Goal: Task Accomplishment & Management: Manage account settings

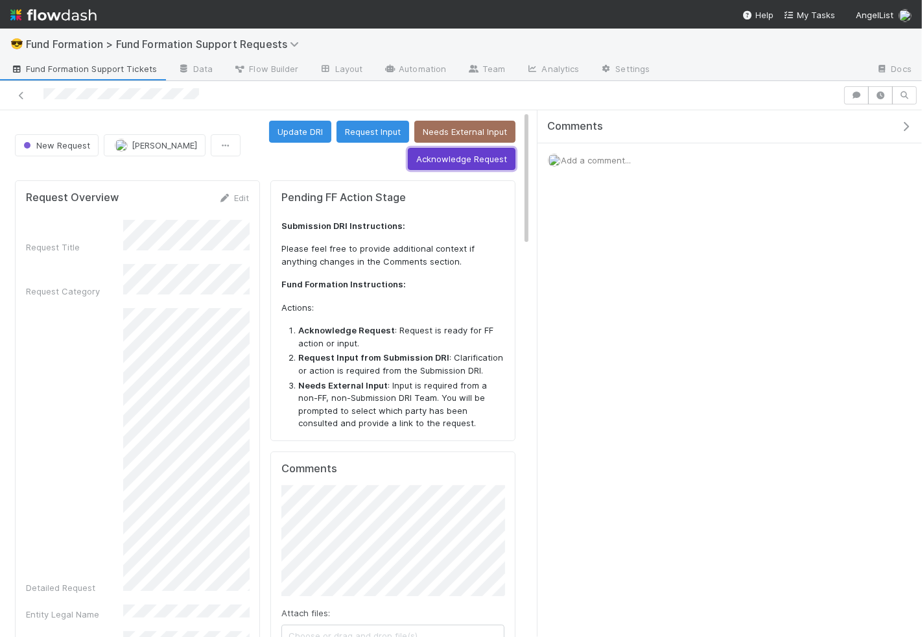
click at [477, 164] on button "Acknowledge Request" at bounding box center [462, 159] width 108 height 22
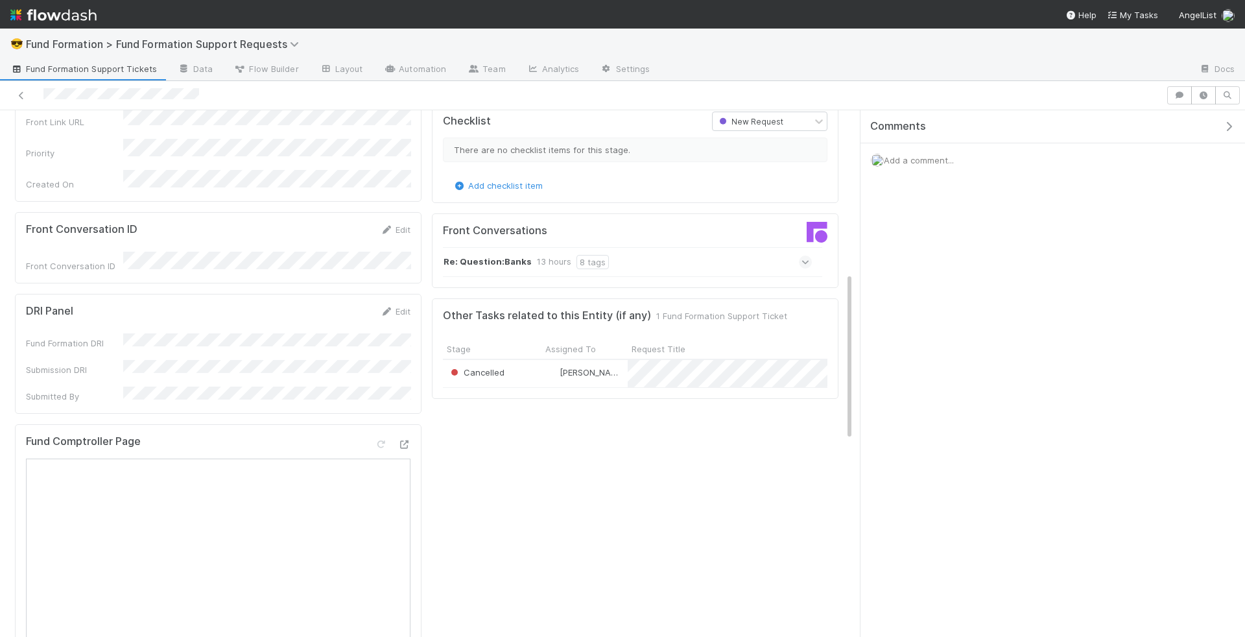
scroll to position [510, 0]
click at [395, 305] on link "Edit" at bounding box center [395, 310] width 30 height 10
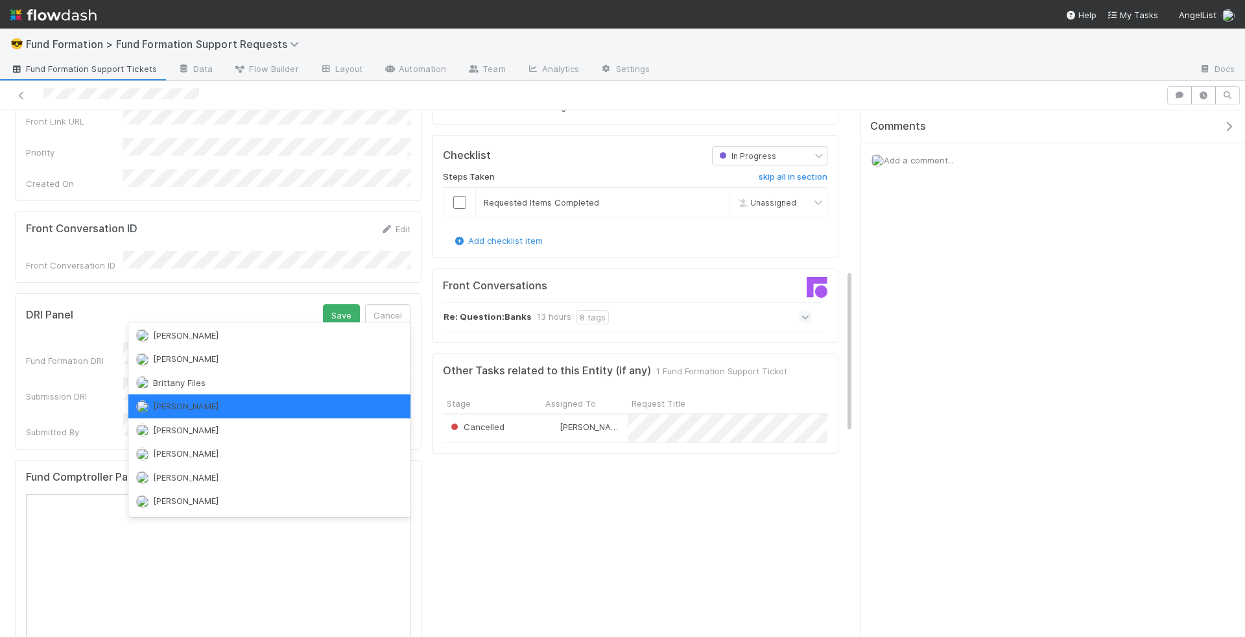
scroll to position [0, 0]
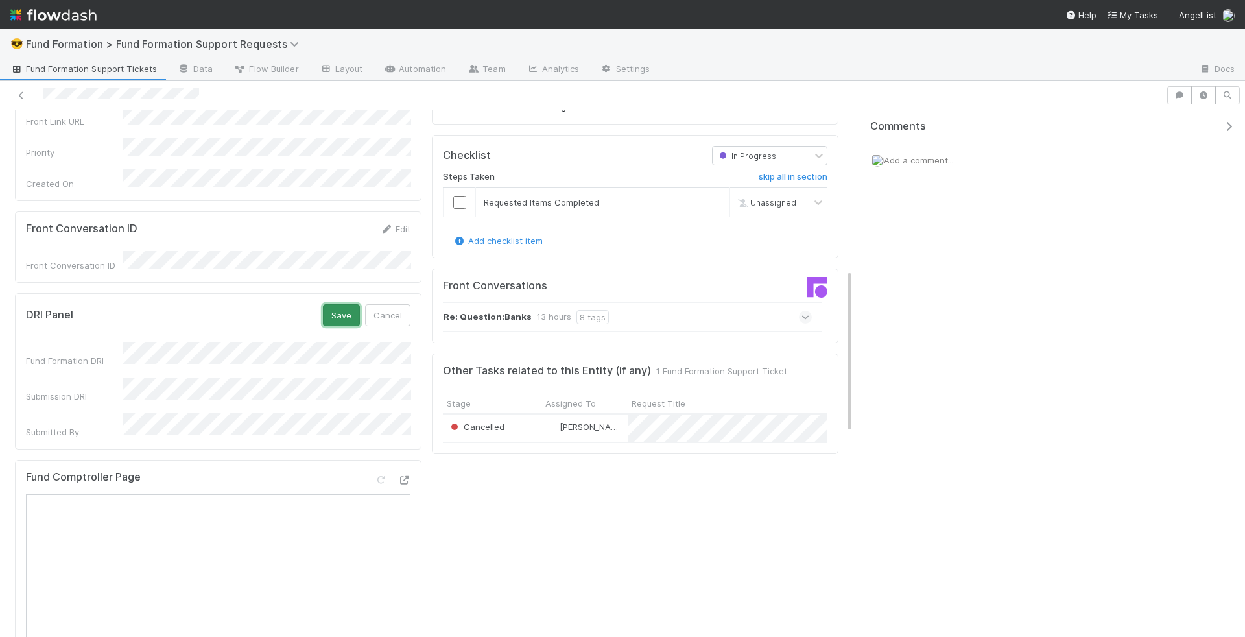
click at [353, 304] on button "Save" at bounding box center [341, 315] width 37 height 22
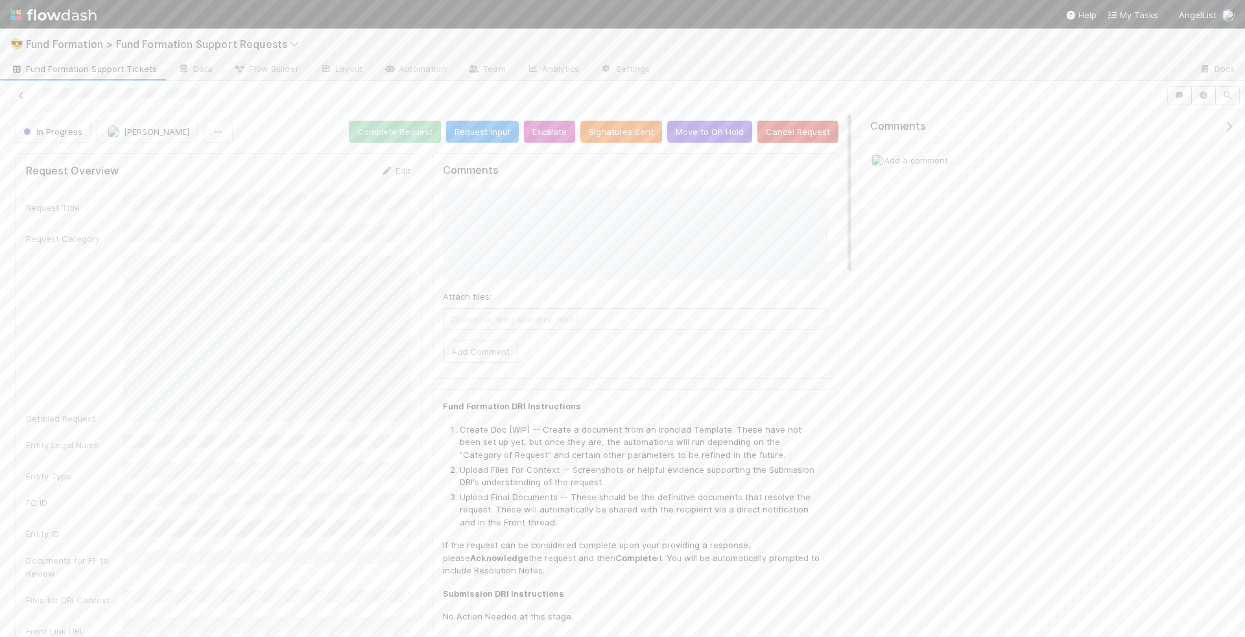
click at [920, 157] on span "Add a comment..." at bounding box center [919, 160] width 70 height 10
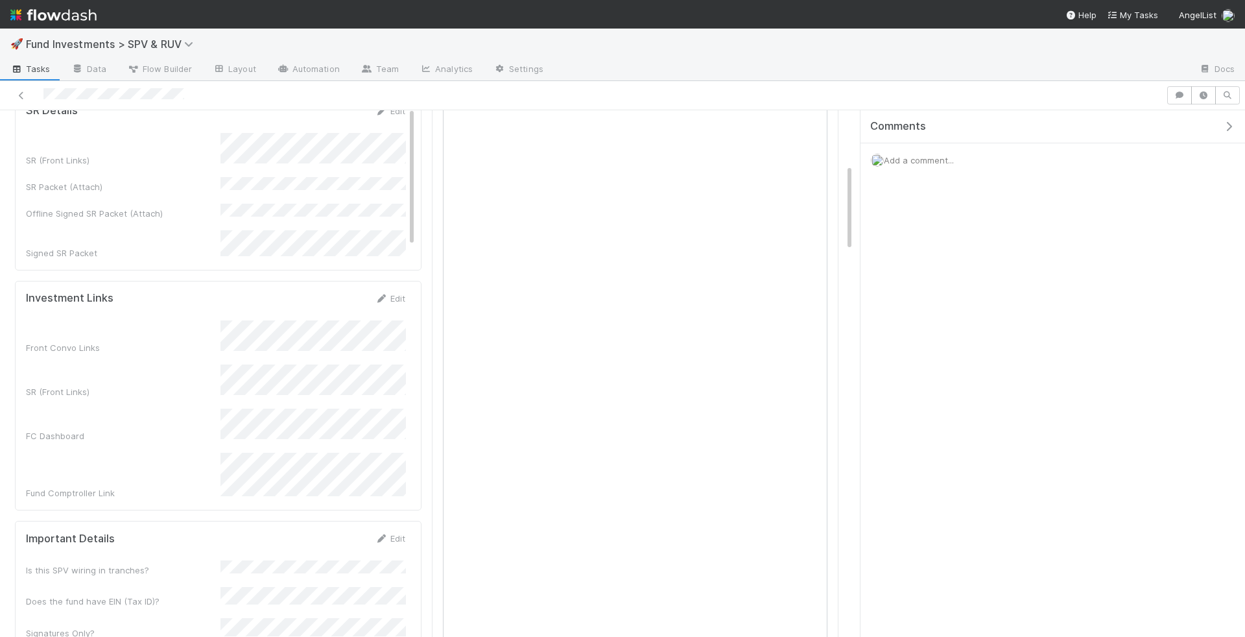
scroll to position [325, 0]
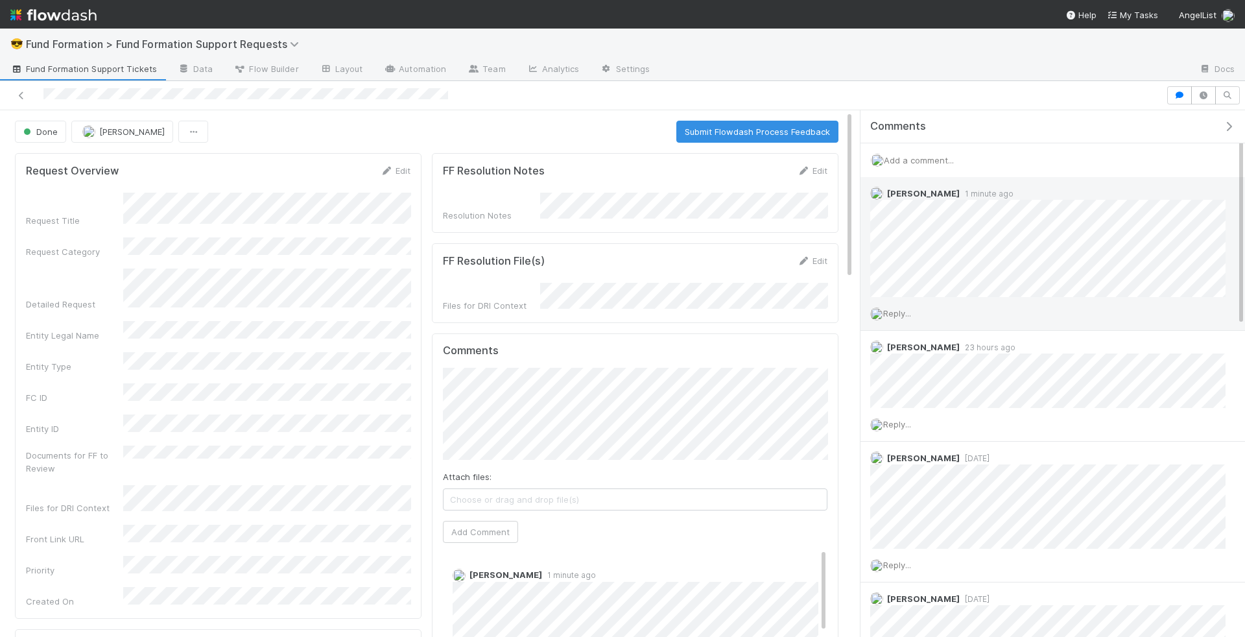
click at [901, 314] on span "Reply..." at bounding box center [897, 313] width 28 height 10
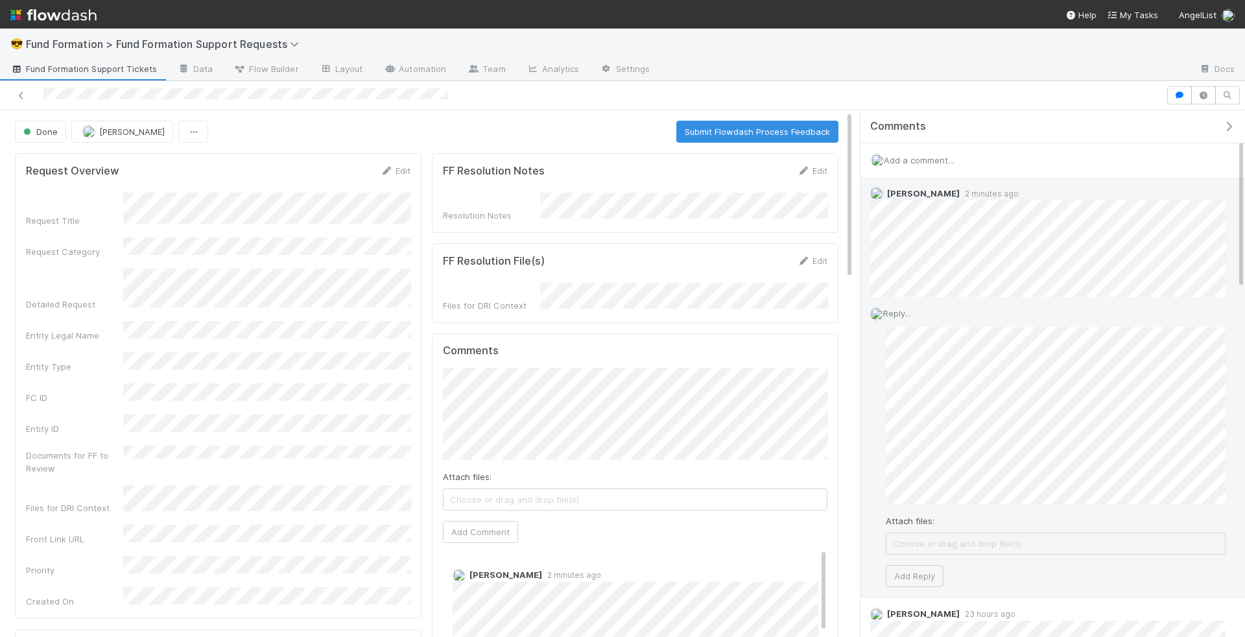
click at [879, 383] on div "Reply... Attach files: Choose or drag and drop file(s) Add Reply" at bounding box center [1047, 447] width 375 height 300
click at [877, 459] on div "Reply... Attach files: Choose or drag and drop file(s) Add Reply" at bounding box center [1047, 447] width 375 height 300
click at [884, 387] on div "Reply... Attach files: Choose or drag and drop file(s) Add Reply" at bounding box center [1047, 422] width 375 height 250
click at [922, 515] on button "Add Reply" at bounding box center [915, 526] width 58 height 22
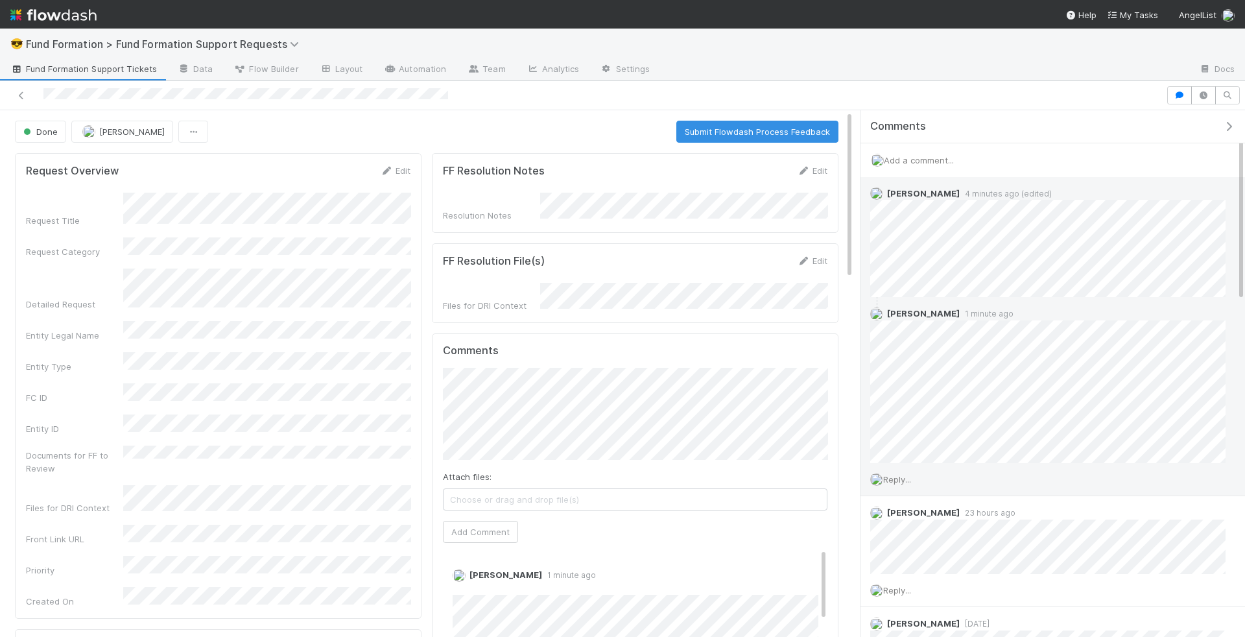
click at [906, 477] on span "Reply..." at bounding box center [897, 479] width 28 height 10
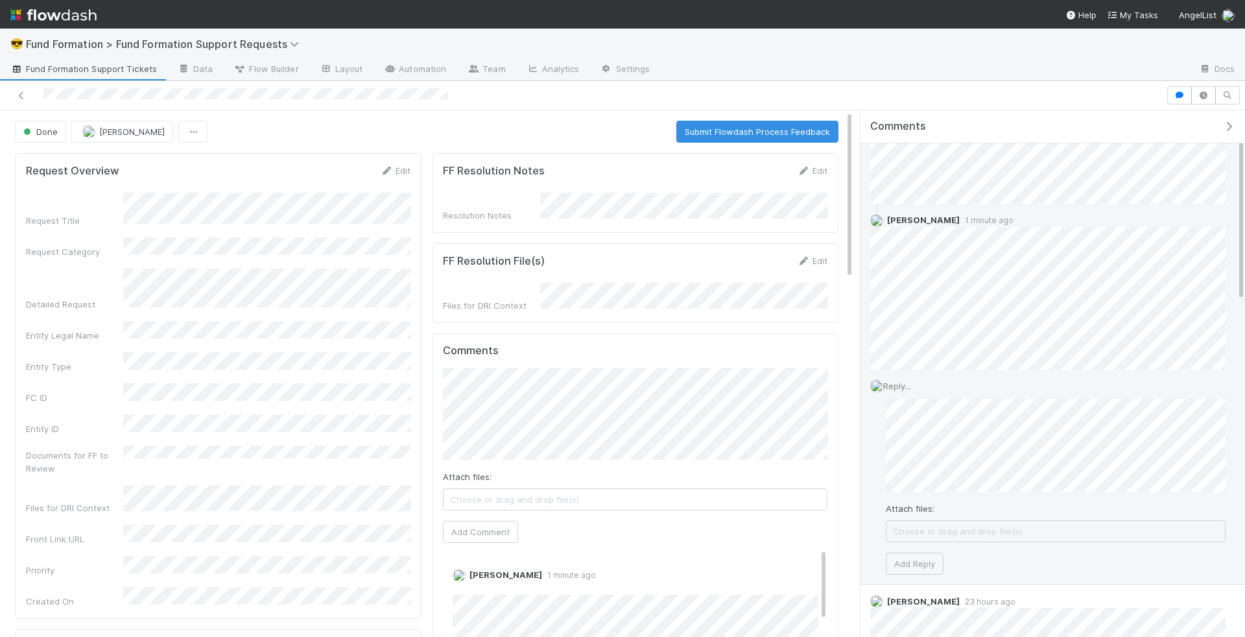
scroll to position [95, 0]
click at [917, 562] on button "Add Reply" at bounding box center [915, 561] width 58 height 22
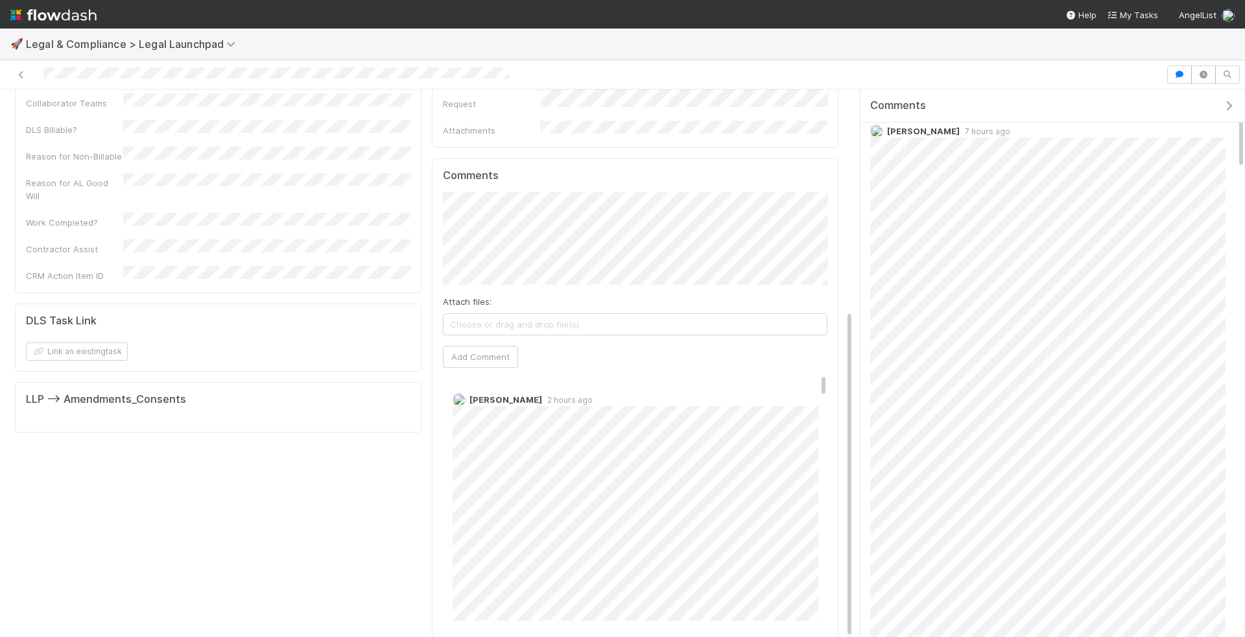
scroll to position [288, 0]
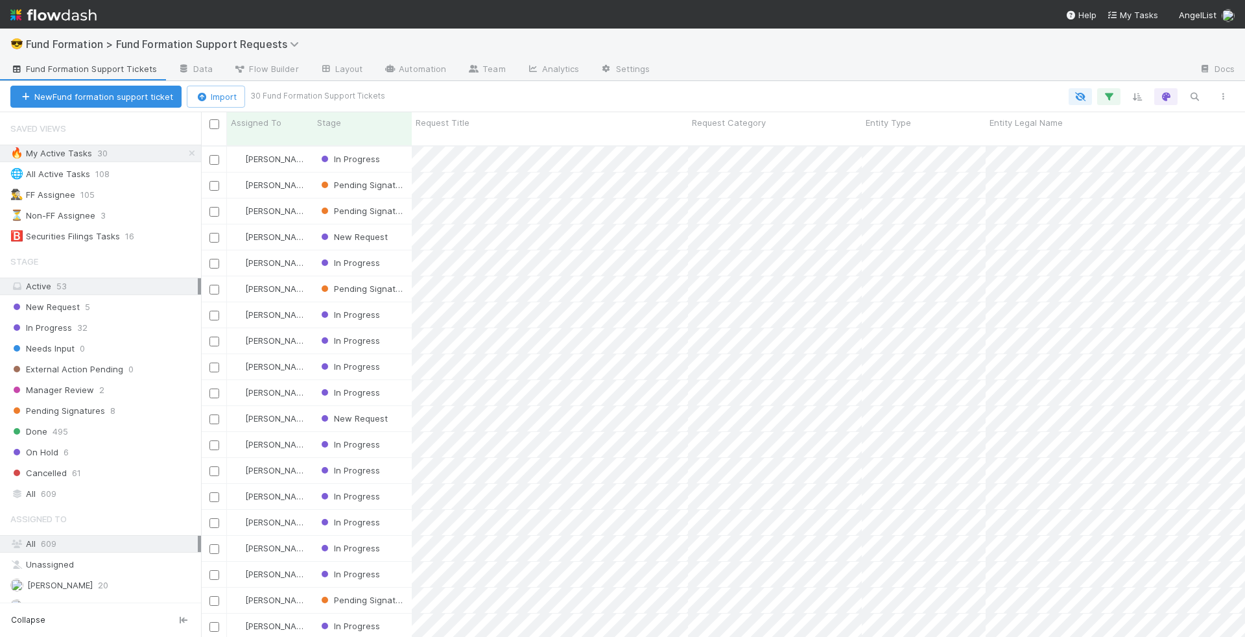
scroll to position [1, 1]
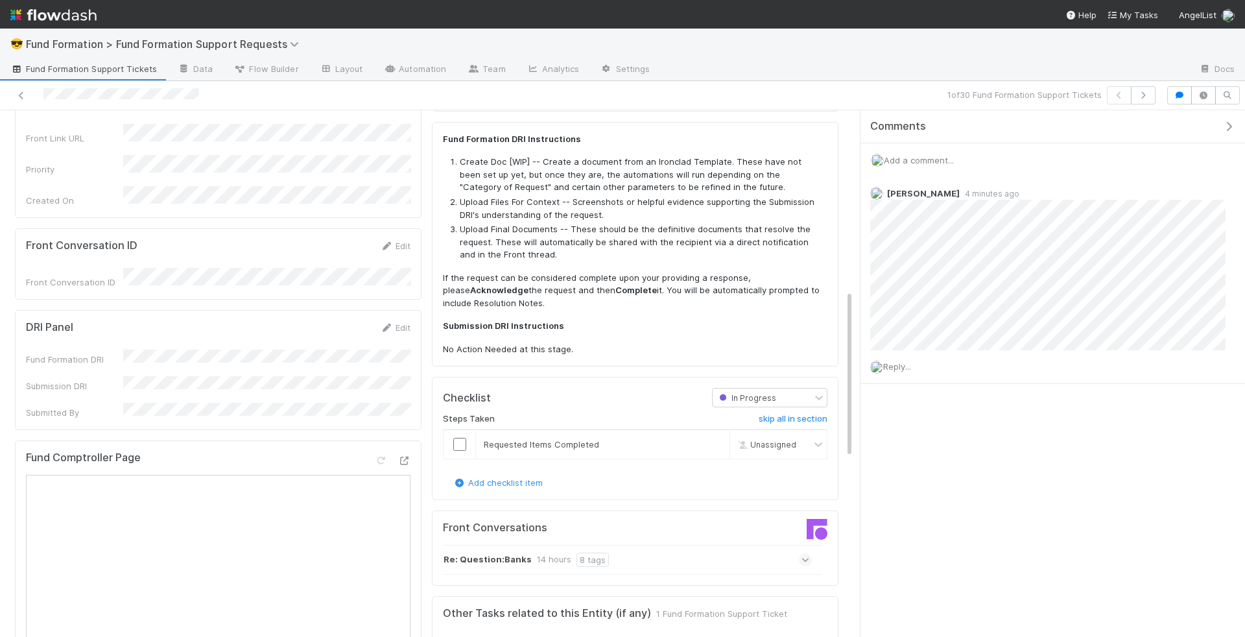
scroll to position [580, 0]
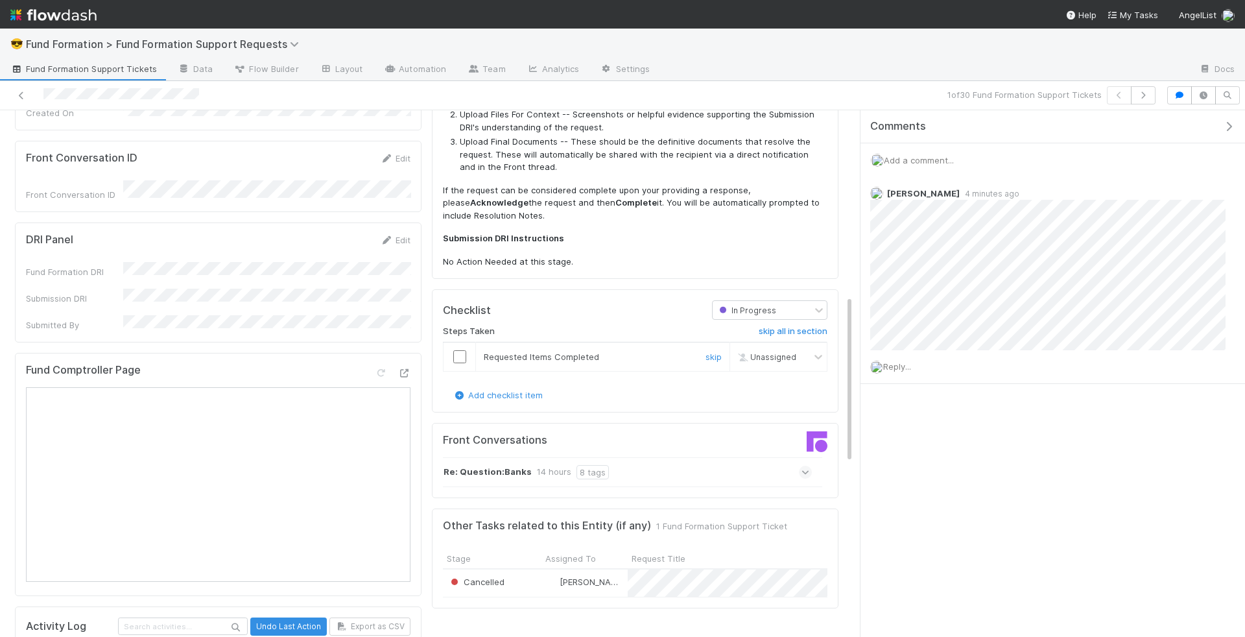
click at [458, 350] on input "checkbox" at bounding box center [459, 356] width 13 height 13
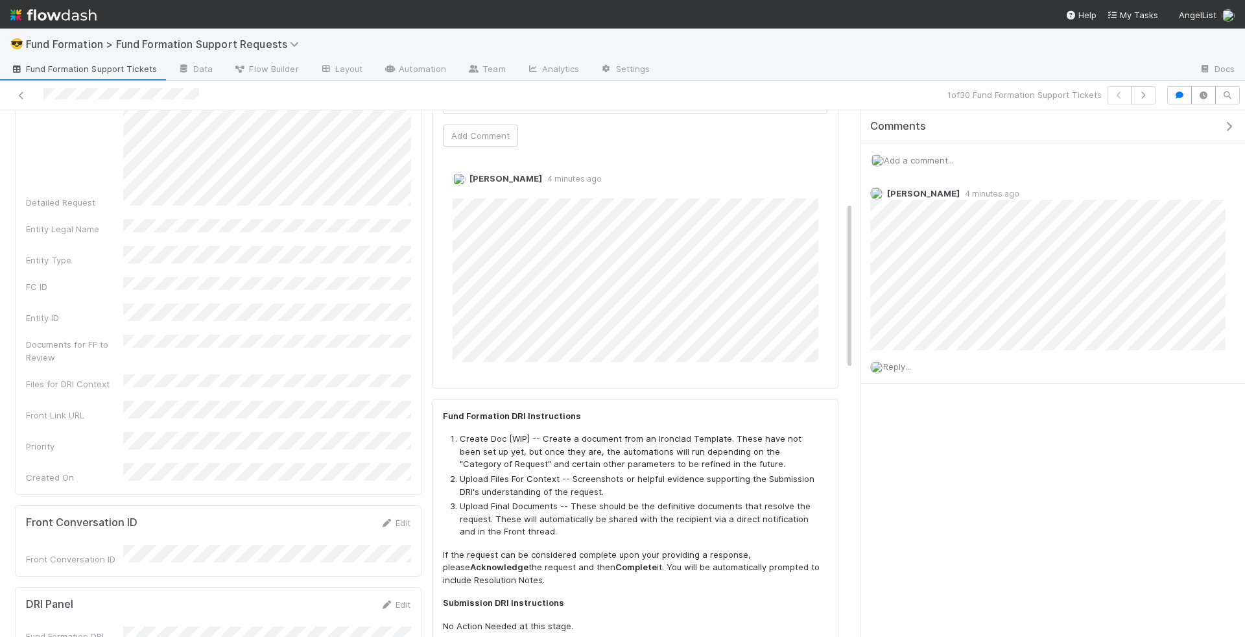
scroll to position [0, 0]
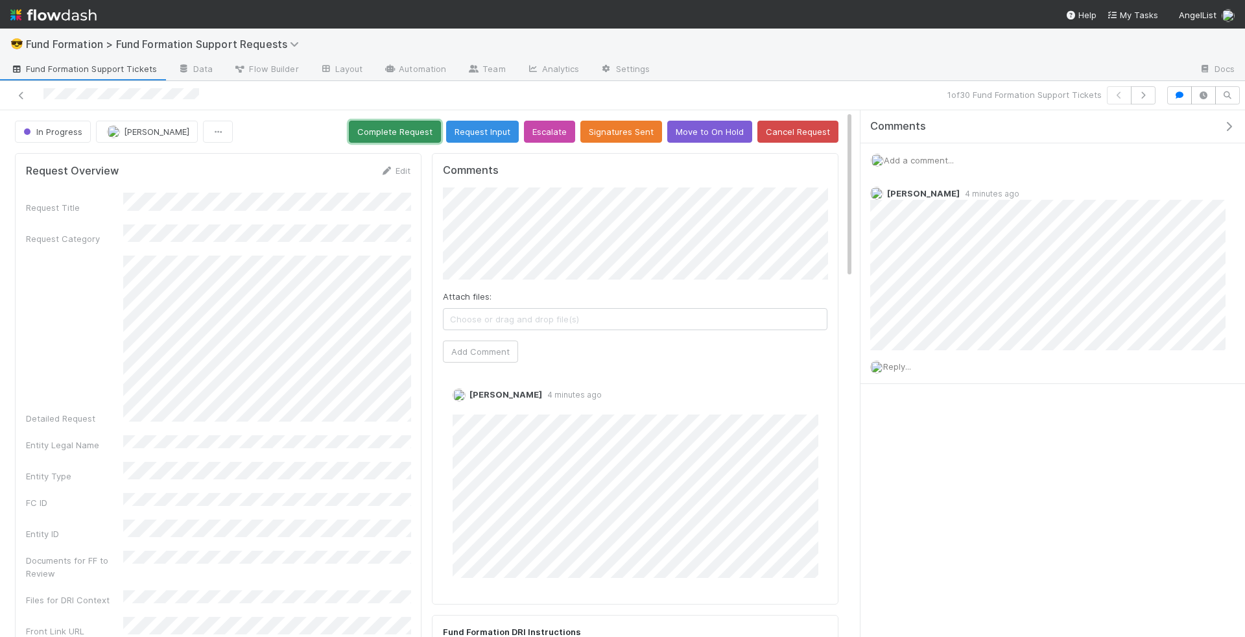
click at [397, 128] on button "Complete Request" at bounding box center [395, 132] width 92 height 22
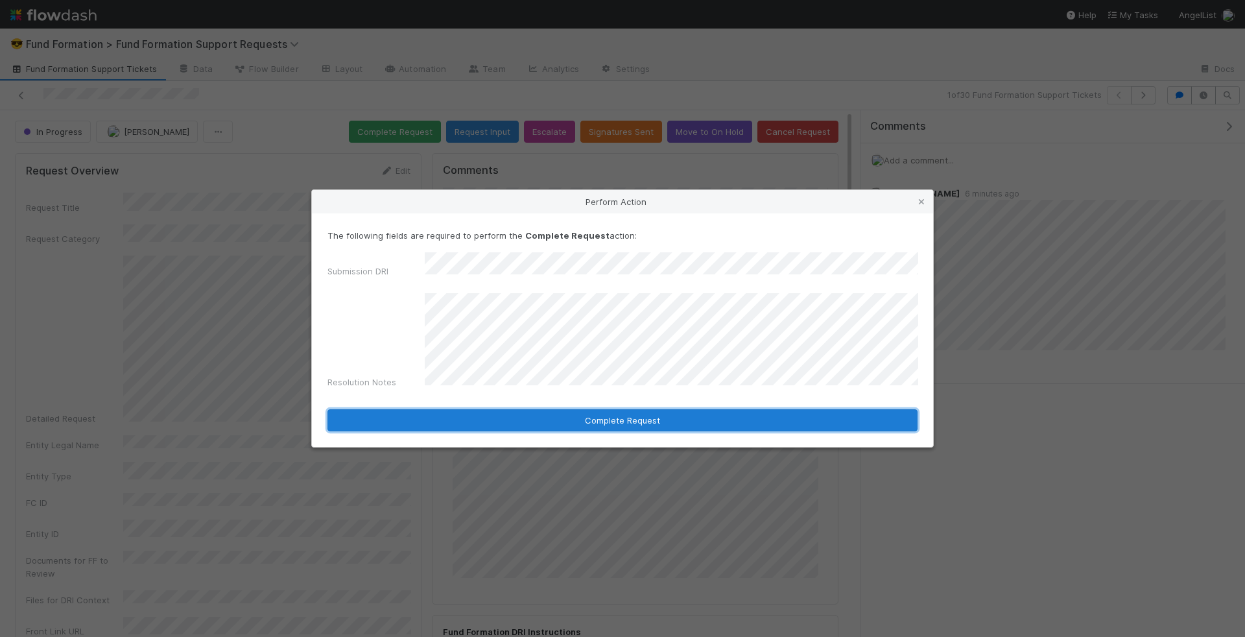
click at [607, 419] on button "Complete Request" at bounding box center [622, 420] width 590 height 22
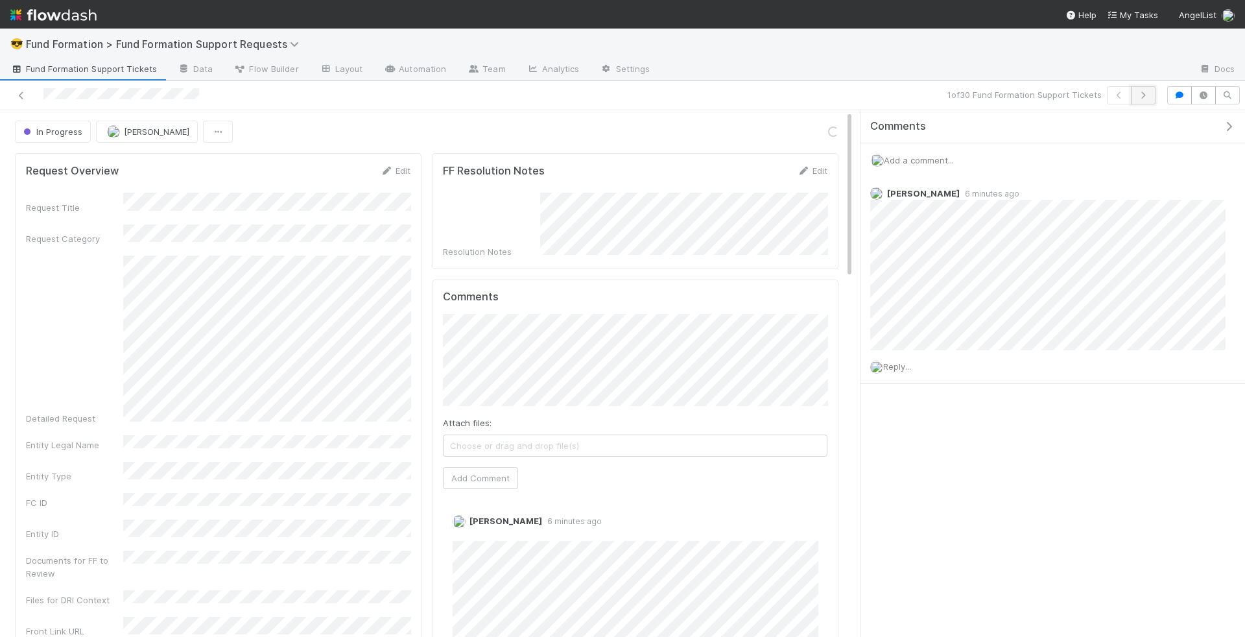
click at [1152, 96] on button "button" at bounding box center [1143, 95] width 25 height 18
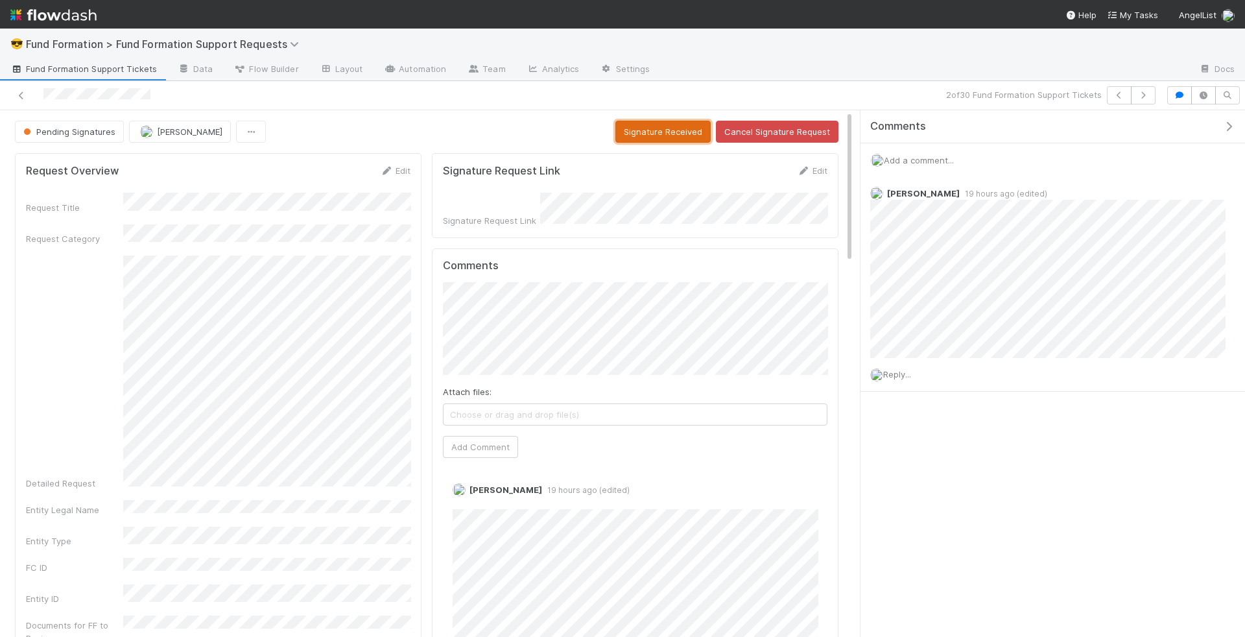
click at [684, 134] on button "Signature Received" at bounding box center [662, 132] width 95 height 22
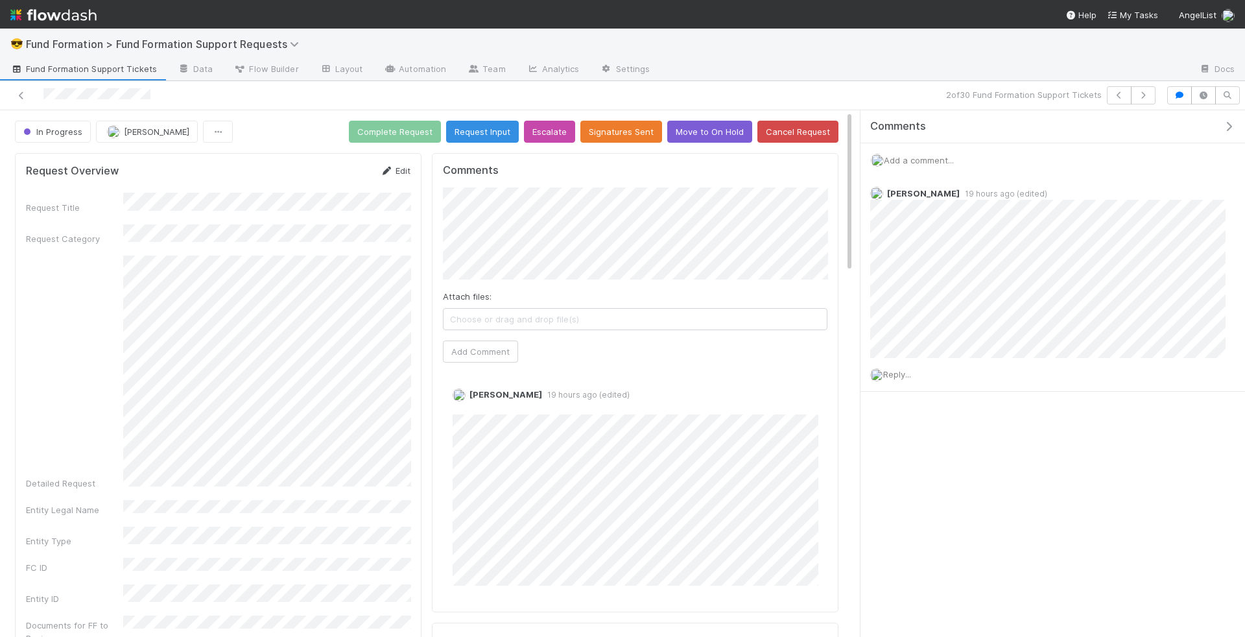
click at [399, 168] on link "Edit" at bounding box center [395, 170] width 30 height 10
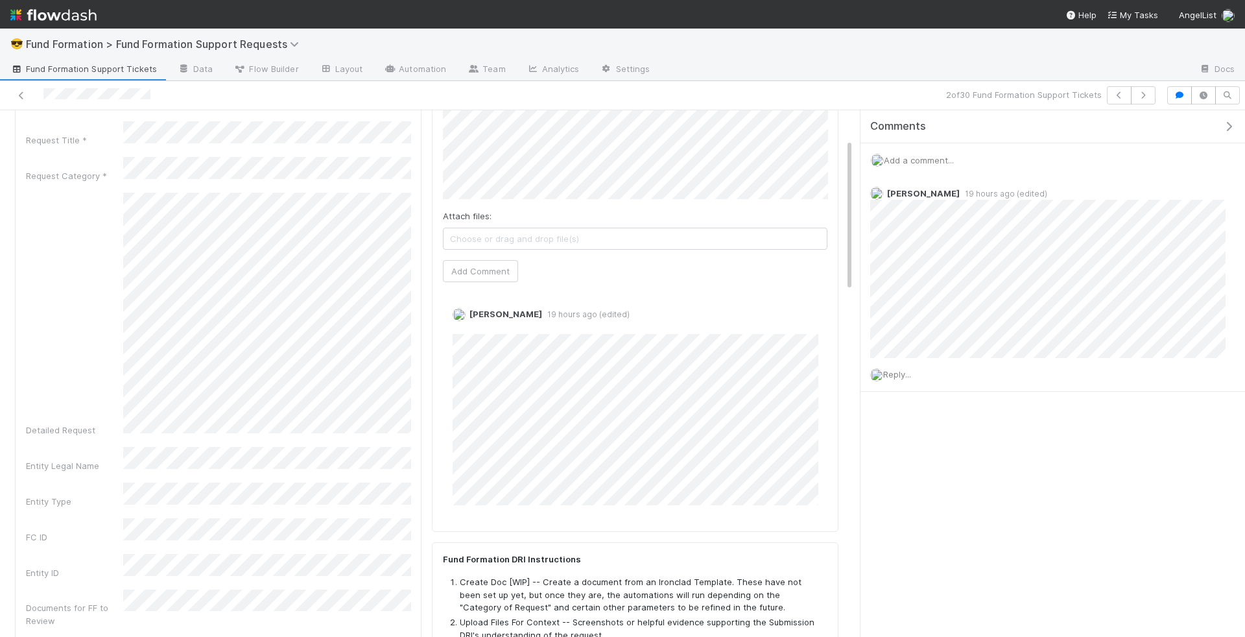
scroll to position [54, 0]
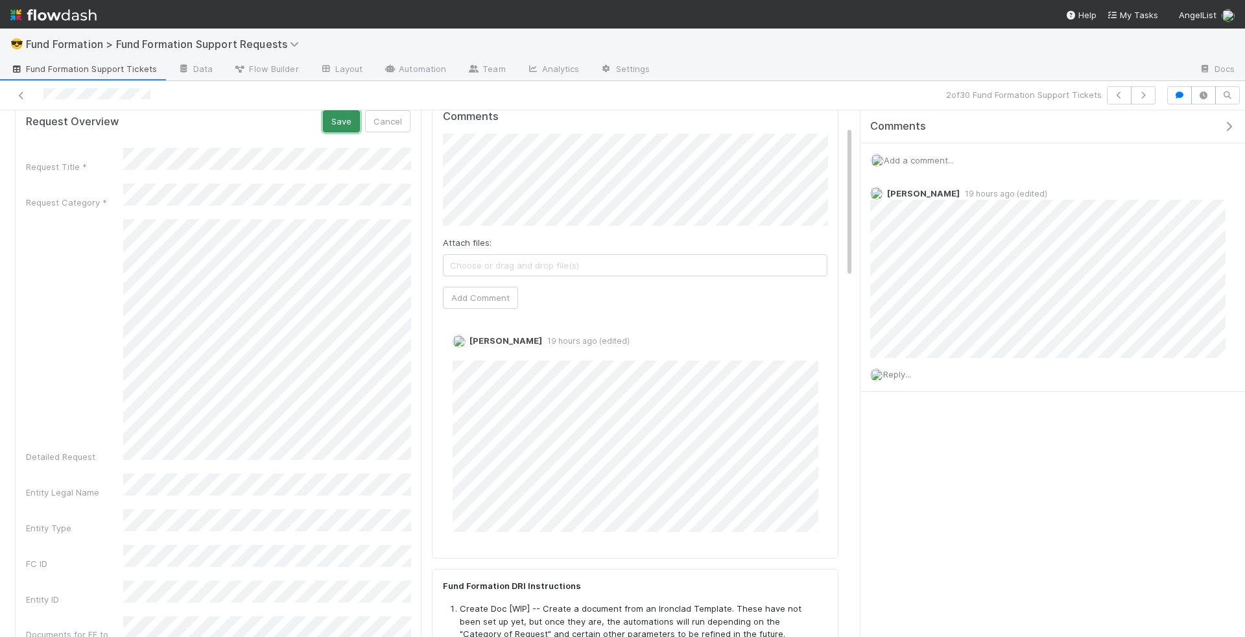
click at [349, 128] on button "Save" at bounding box center [341, 121] width 37 height 22
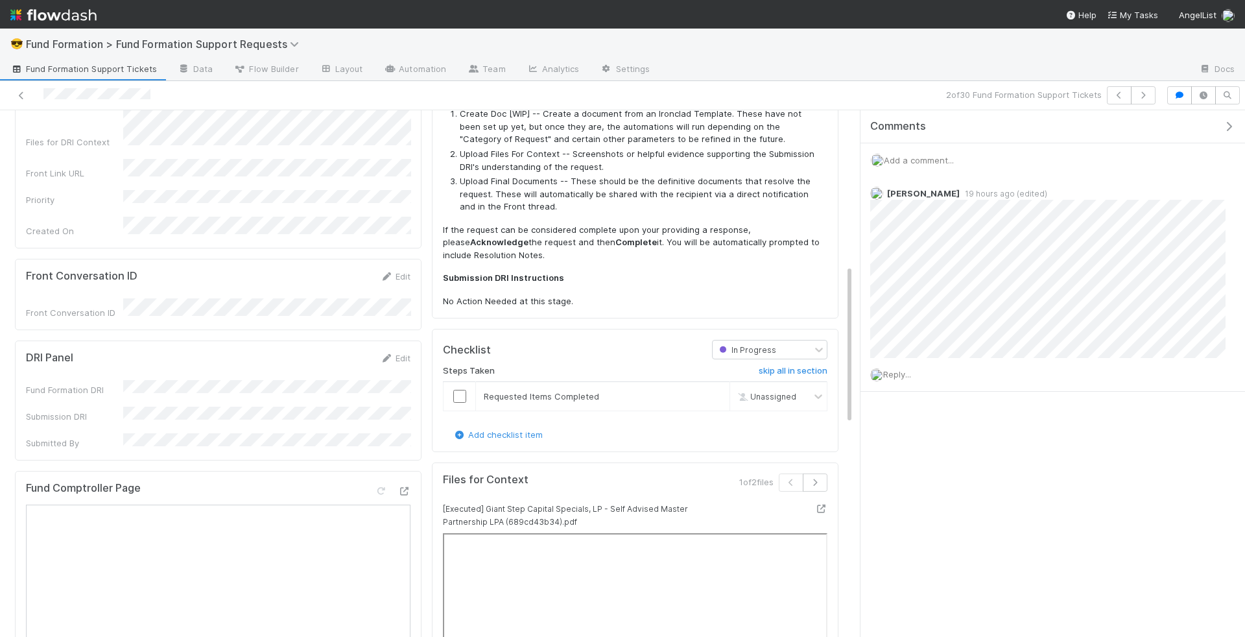
scroll to position [569, 0]
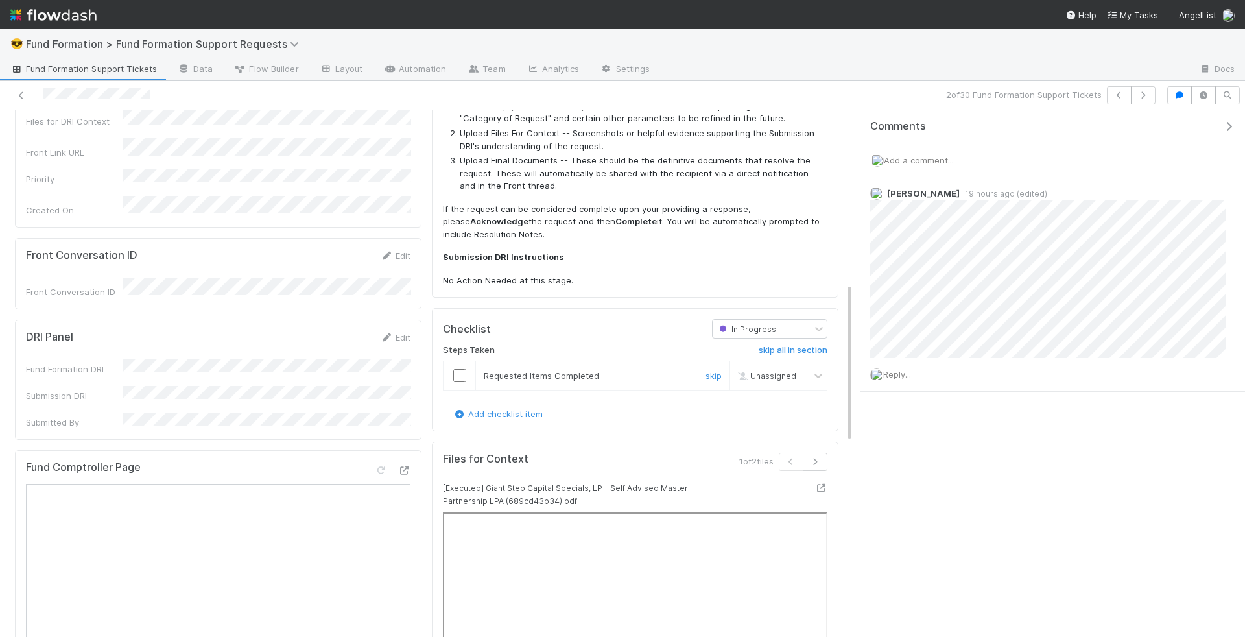
click at [465, 369] on div at bounding box center [459, 375] width 32 height 13
click at [448, 369] on div at bounding box center [459, 375] width 32 height 13
click at [463, 369] on input "checkbox" at bounding box center [459, 375] width 13 height 13
click at [465, 408] on link "Add checklist item" at bounding box center [498, 413] width 90 height 10
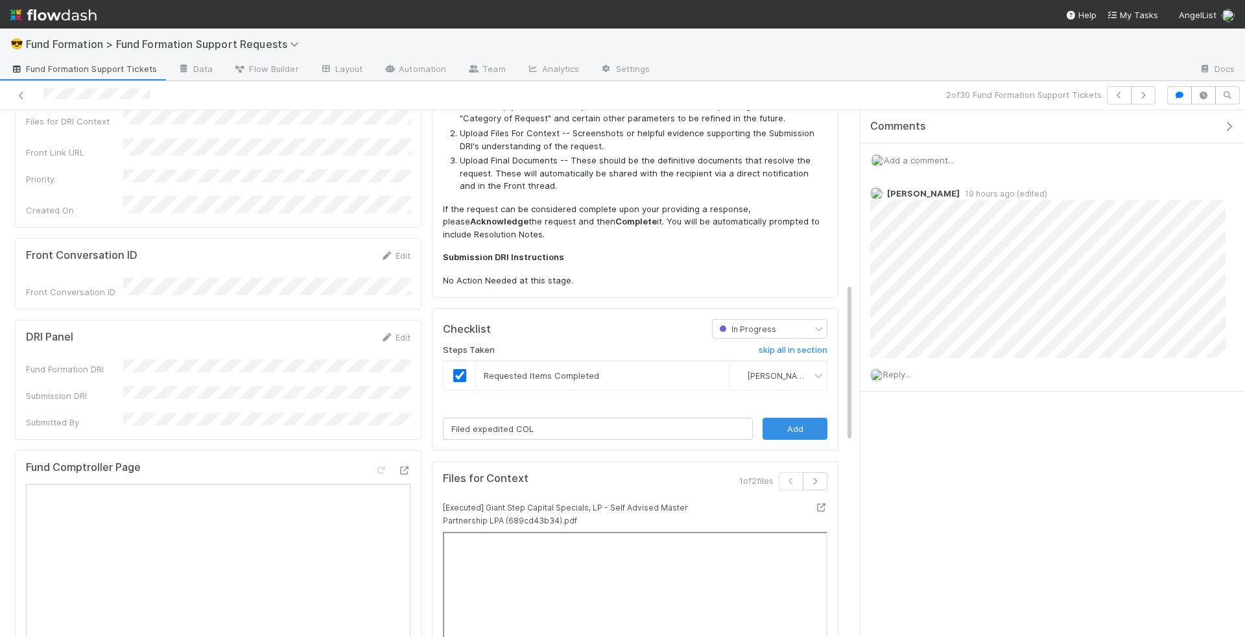
type input "Filed expedited COLP"
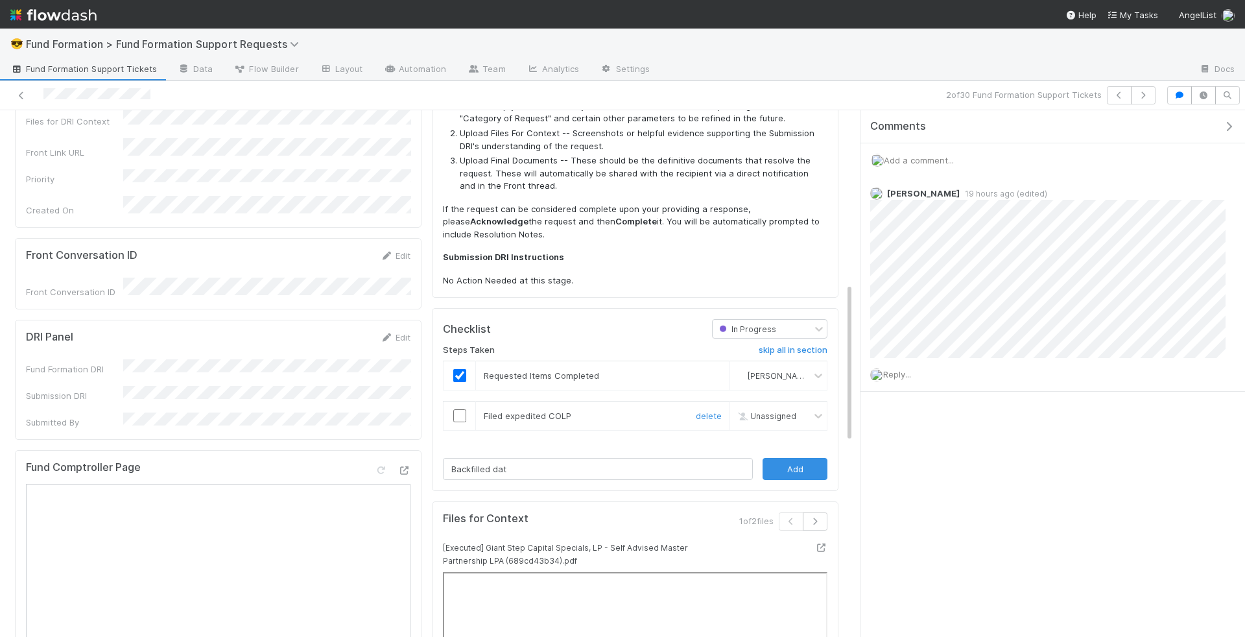
type input "Backfilled data"
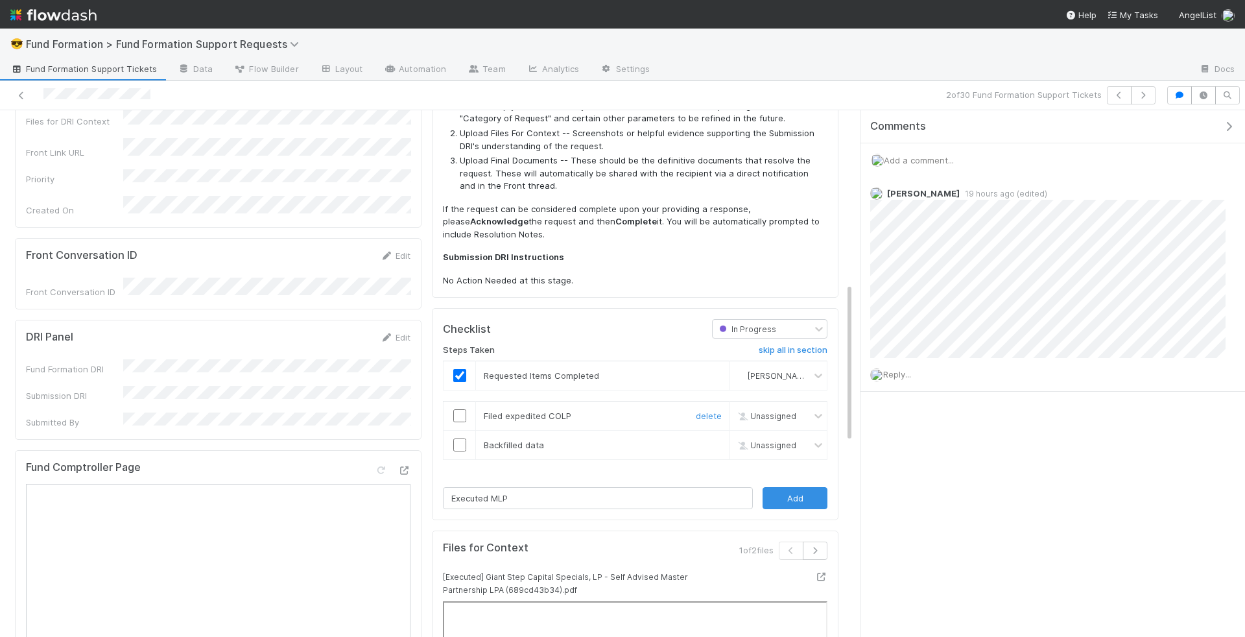
type input "Executed MLPA"
click at [461, 409] on input "checkbox" at bounding box center [459, 415] width 13 height 13
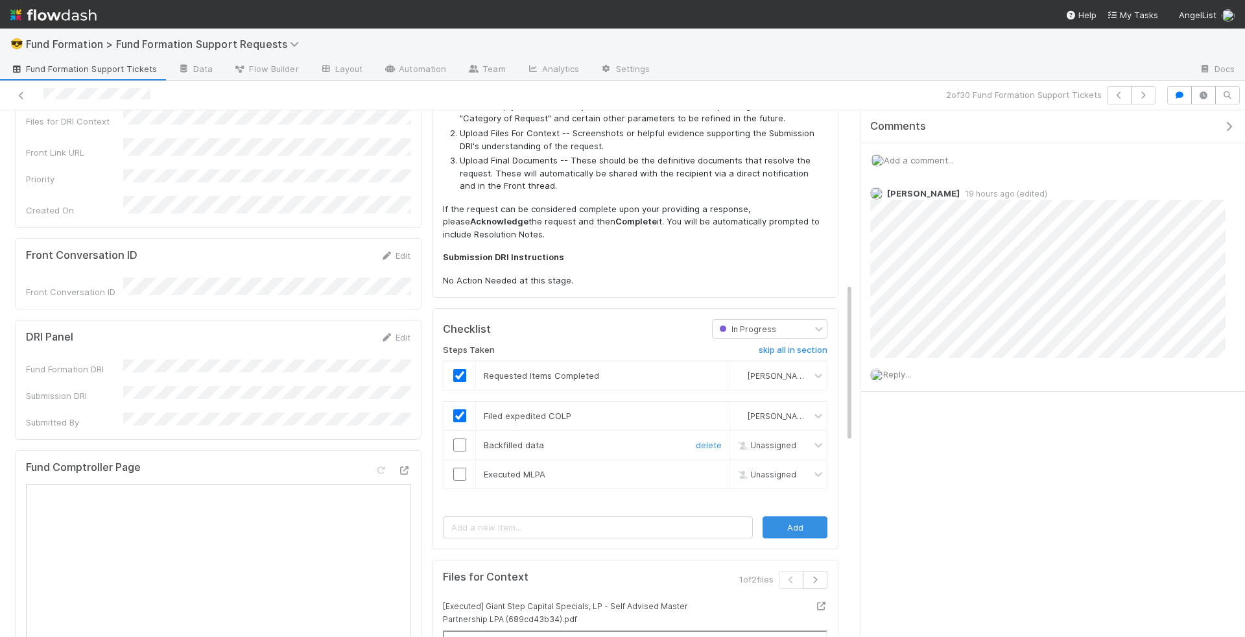
click at [457, 438] on input "checkbox" at bounding box center [459, 444] width 13 height 13
click at [457, 467] on input "checkbox" at bounding box center [459, 473] width 13 height 13
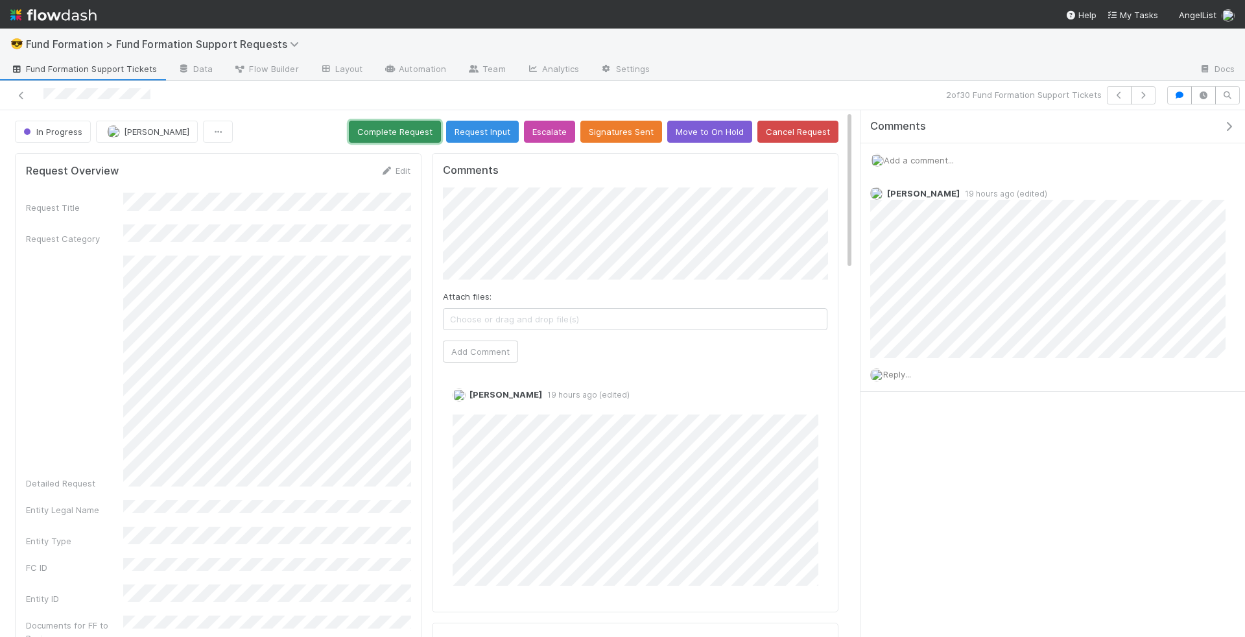
click at [411, 130] on button "Complete Request" at bounding box center [395, 132] width 92 height 22
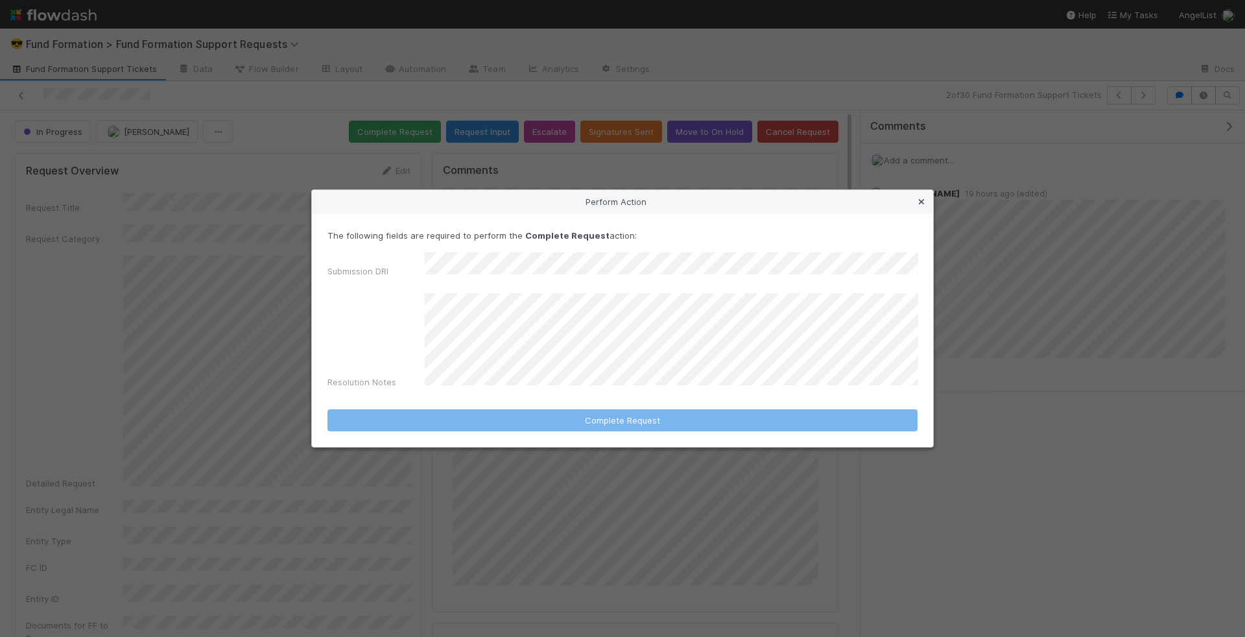
click at [926, 206] on icon at bounding box center [921, 202] width 13 height 8
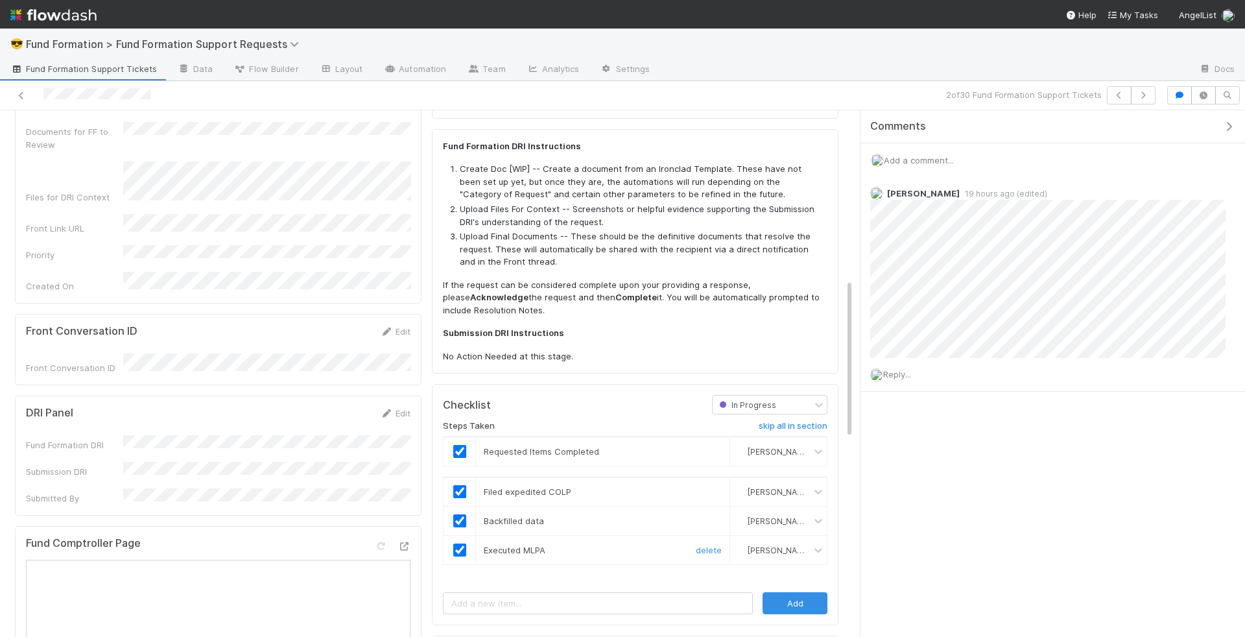
scroll to position [573, 0]
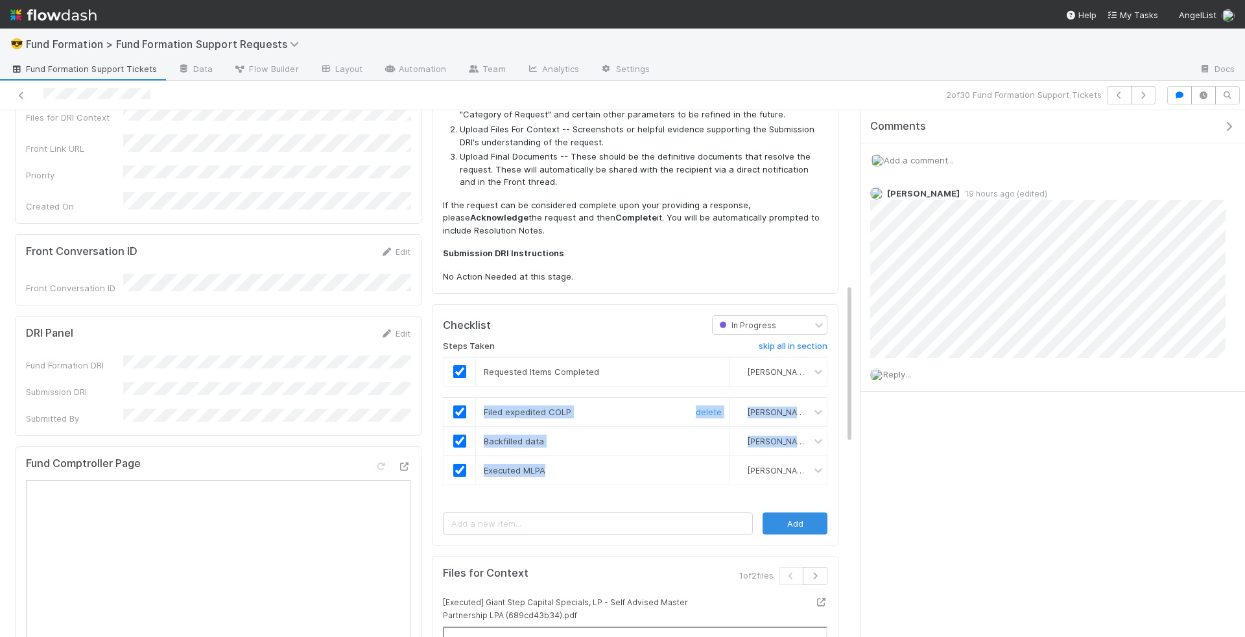
drag, startPoint x: 655, startPoint y: 469, endPoint x: 480, endPoint y: 394, distance: 189.9
click at [480, 397] on tbody "Filed expedited COLP delete Rick Segers Backfilled data Rick Segers Executed ML…" at bounding box center [635, 441] width 384 height 88
copy tbody "Filed expedited COLP Rick Segers Backfilled data Rick Segers Executed MLPA"
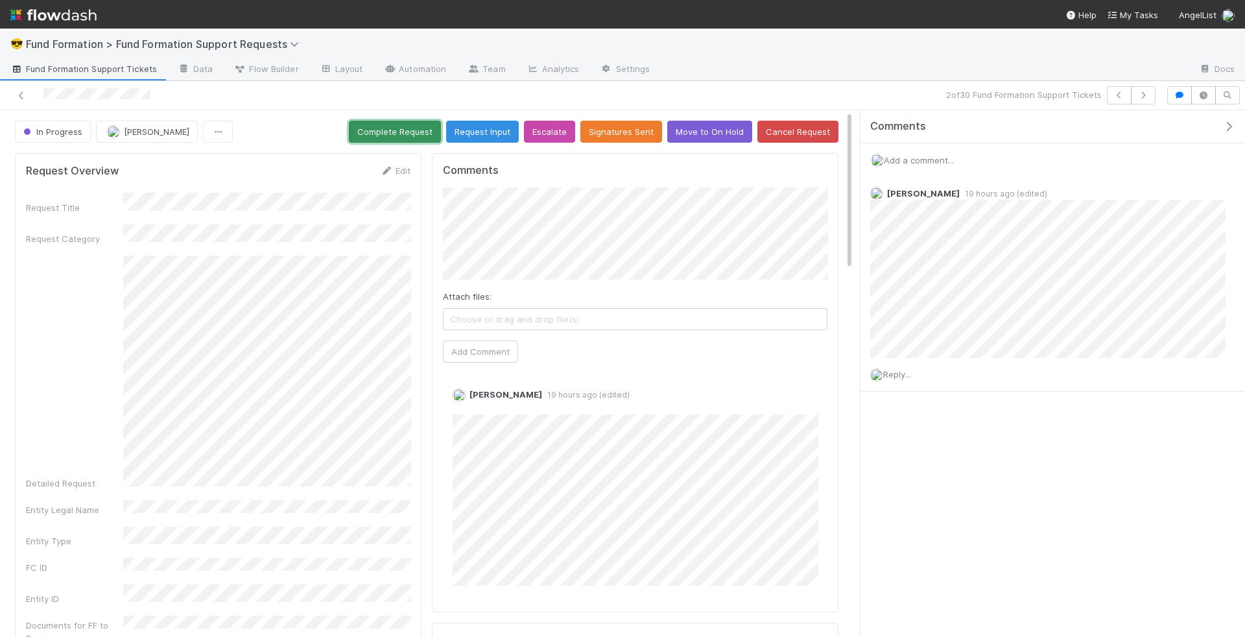
click at [426, 129] on button "Complete Request" at bounding box center [395, 132] width 92 height 22
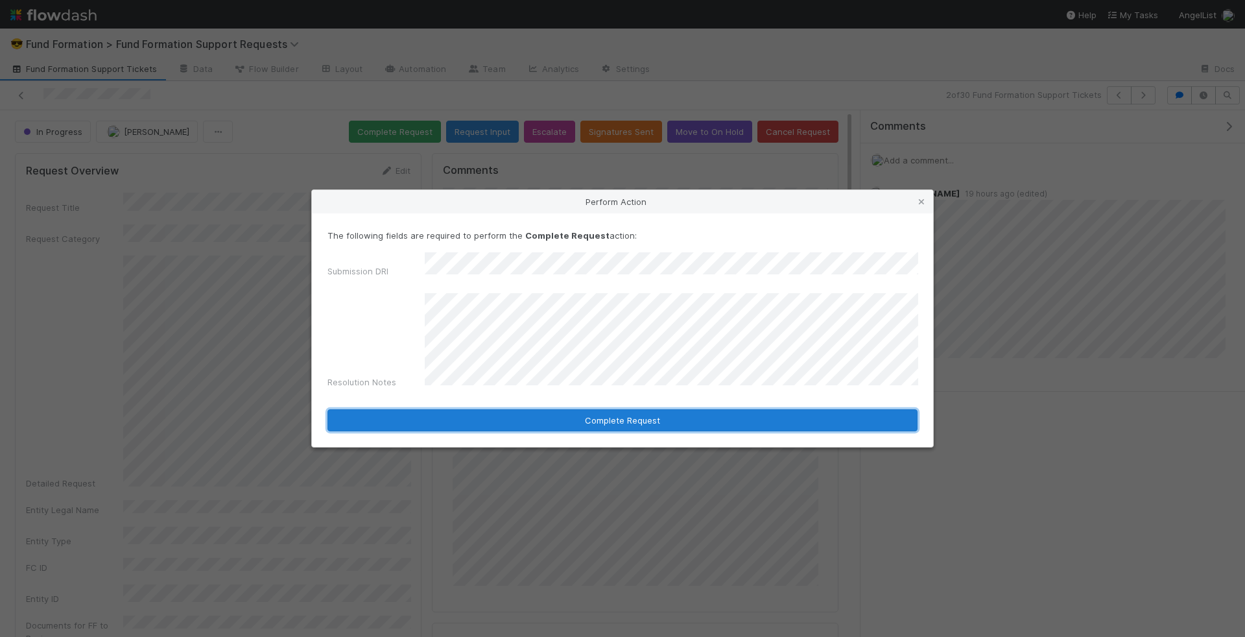
click at [578, 409] on button "Complete Request" at bounding box center [622, 420] width 590 height 22
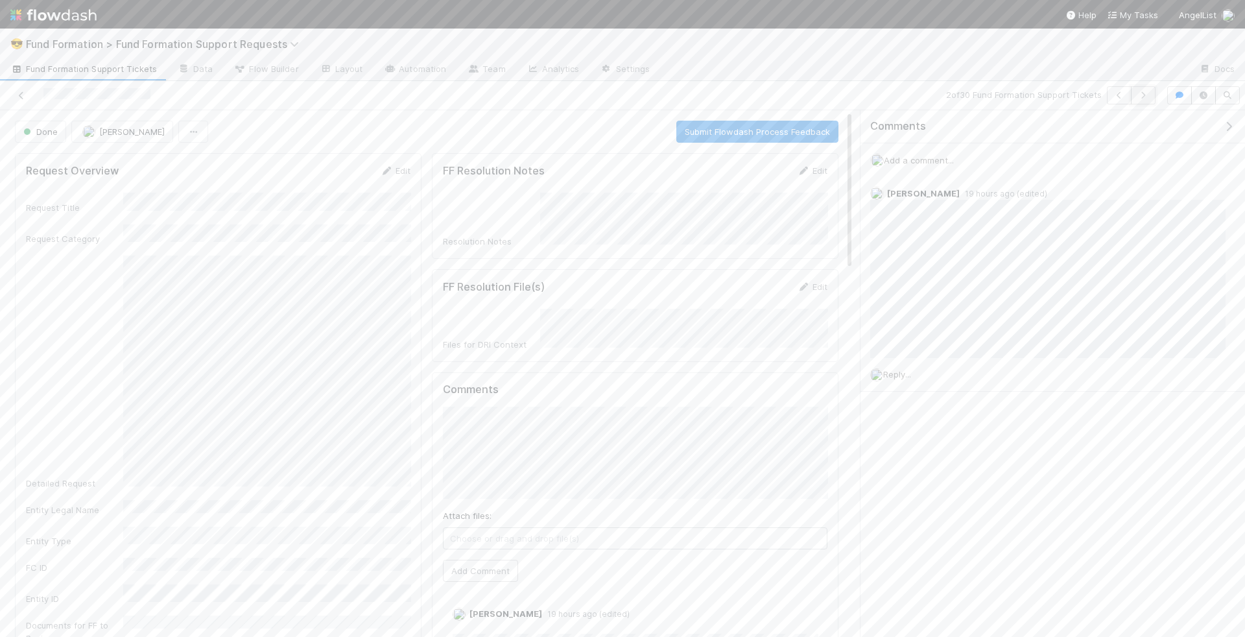
click at [1144, 89] on button "button" at bounding box center [1143, 95] width 25 height 18
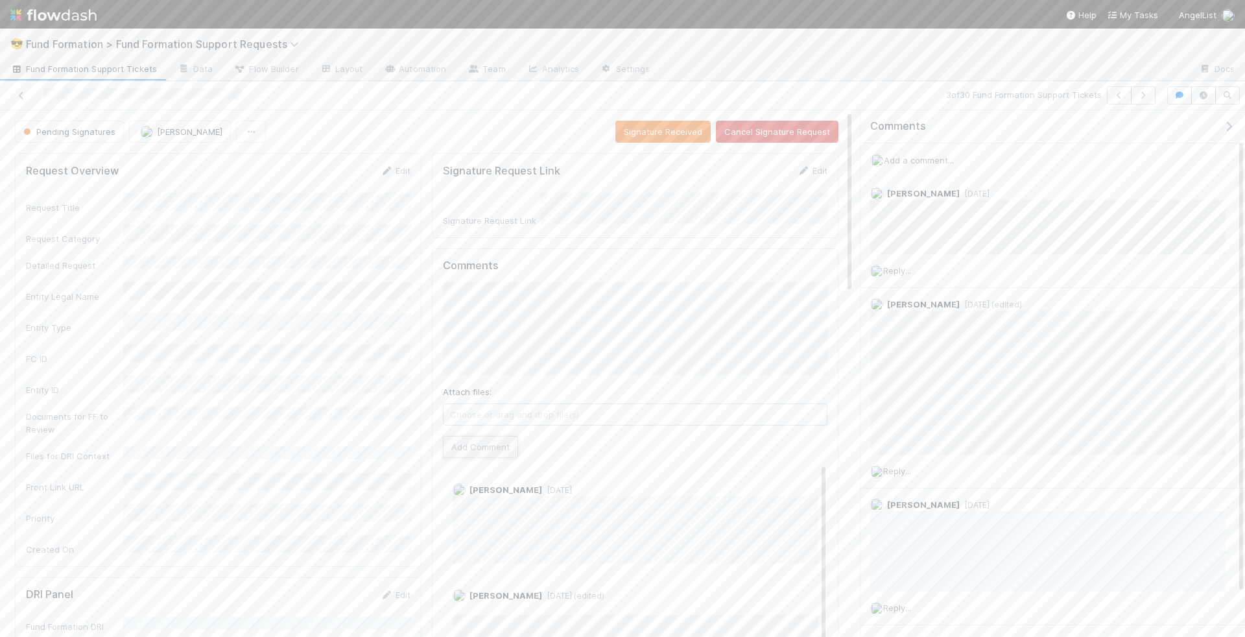
click at [486, 441] on button "Add Comment" at bounding box center [480, 447] width 75 height 22
click at [1152, 91] on button "button" at bounding box center [1143, 95] width 25 height 18
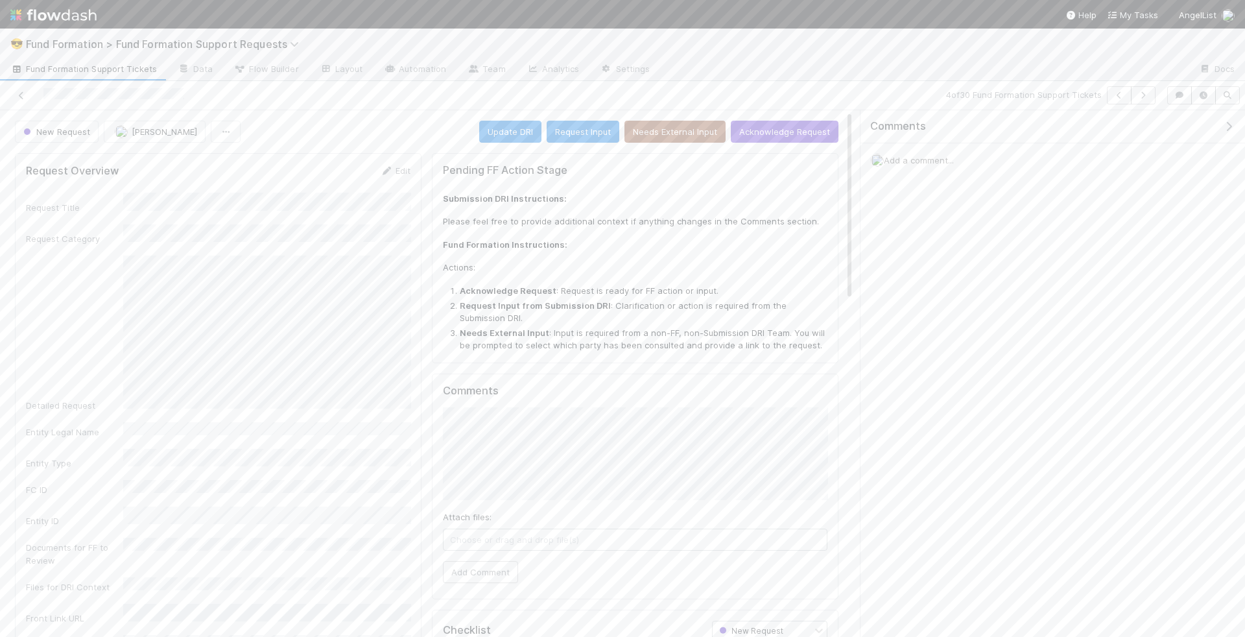
click at [928, 156] on span "Add a comment..." at bounding box center [919, 160] width 70 height 10
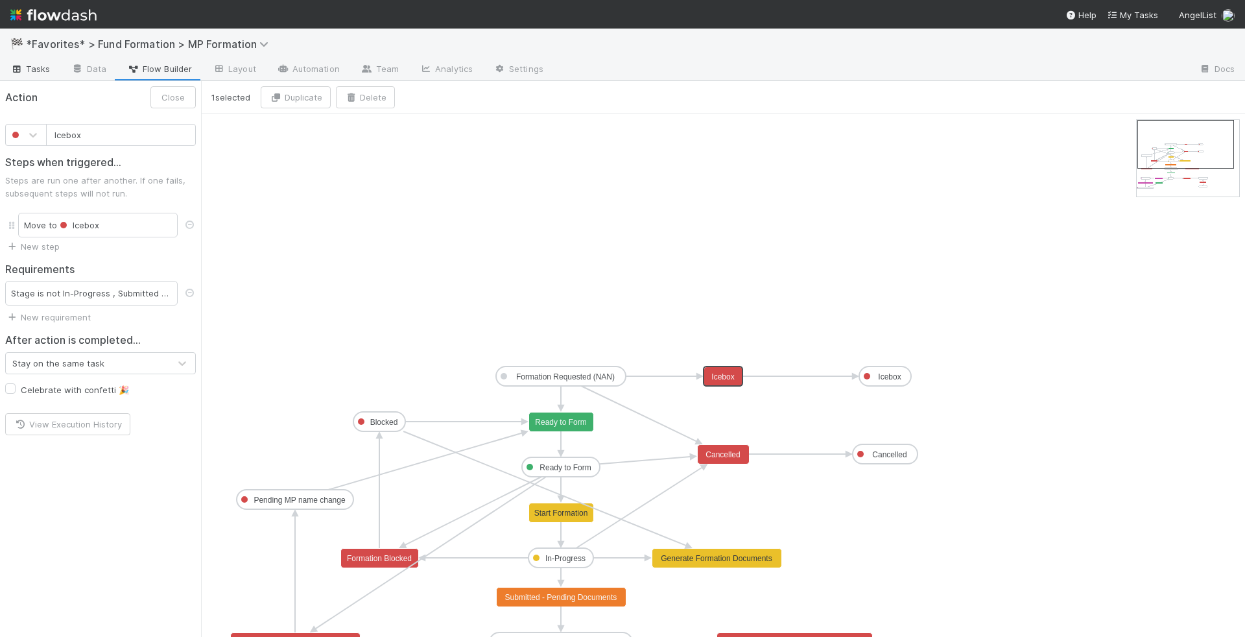
click at [21, 61] on link "Tasks" at bounding box center [30, 70] width 61 height 21
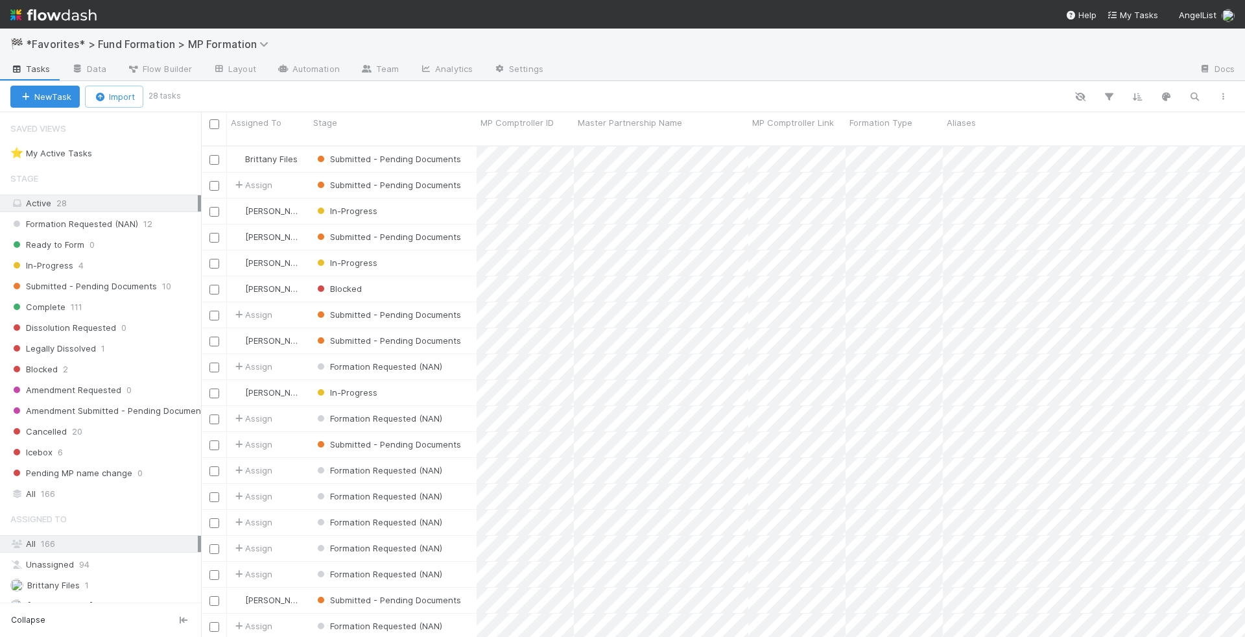
scroll to position [502, 1044]
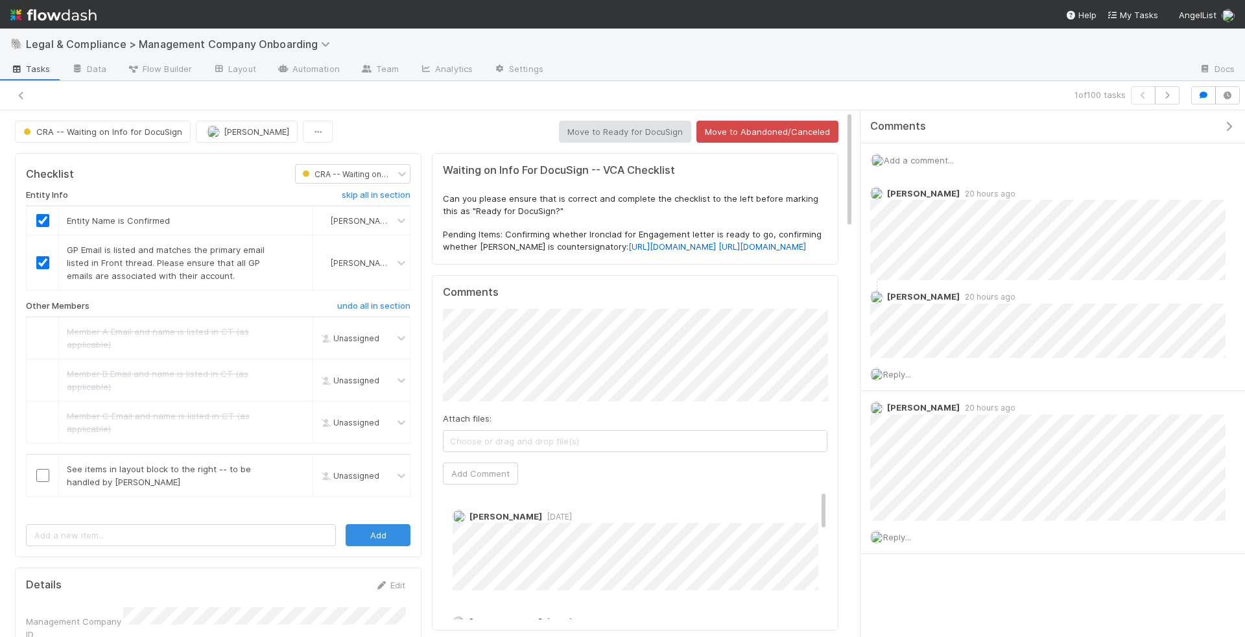
scroll to position [355, 0]
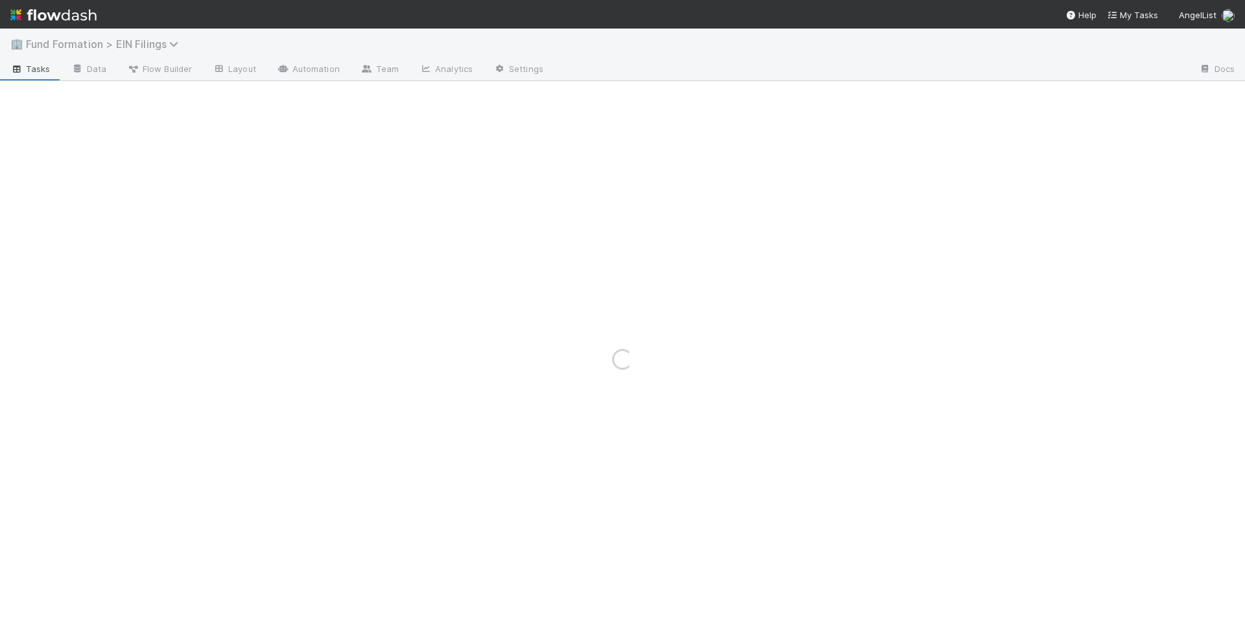
click at [118, 43] on span "Fund Formation > EIN Filings" at bounding box center [105, 44] width 159 height 13
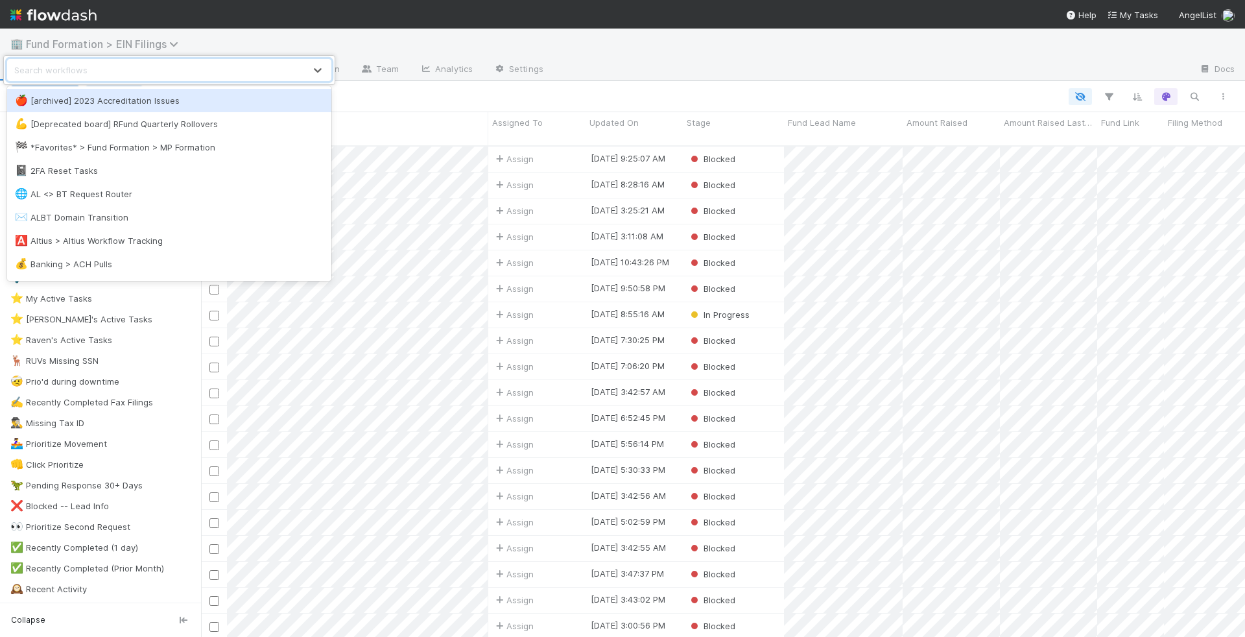
scroll to position [502, 1044]
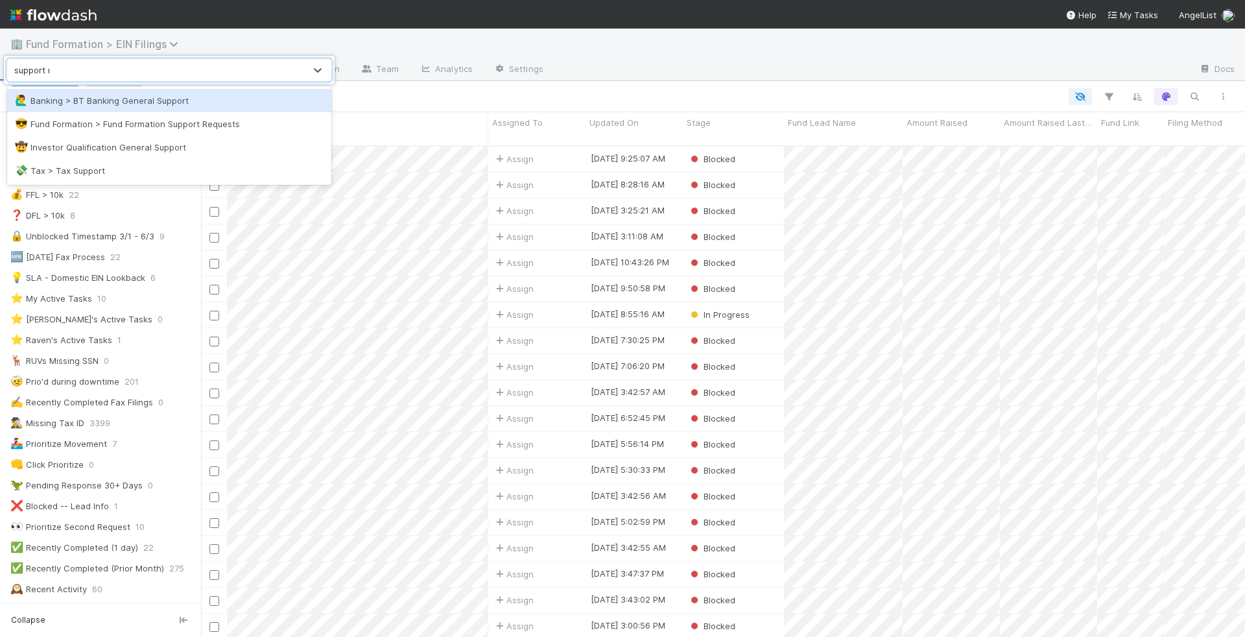
type input "support req"
click at [123, 95] on div "😎 Fund Formation > Fund Formation Support Requests" at bounding box center [169, 100] width 309 height 13
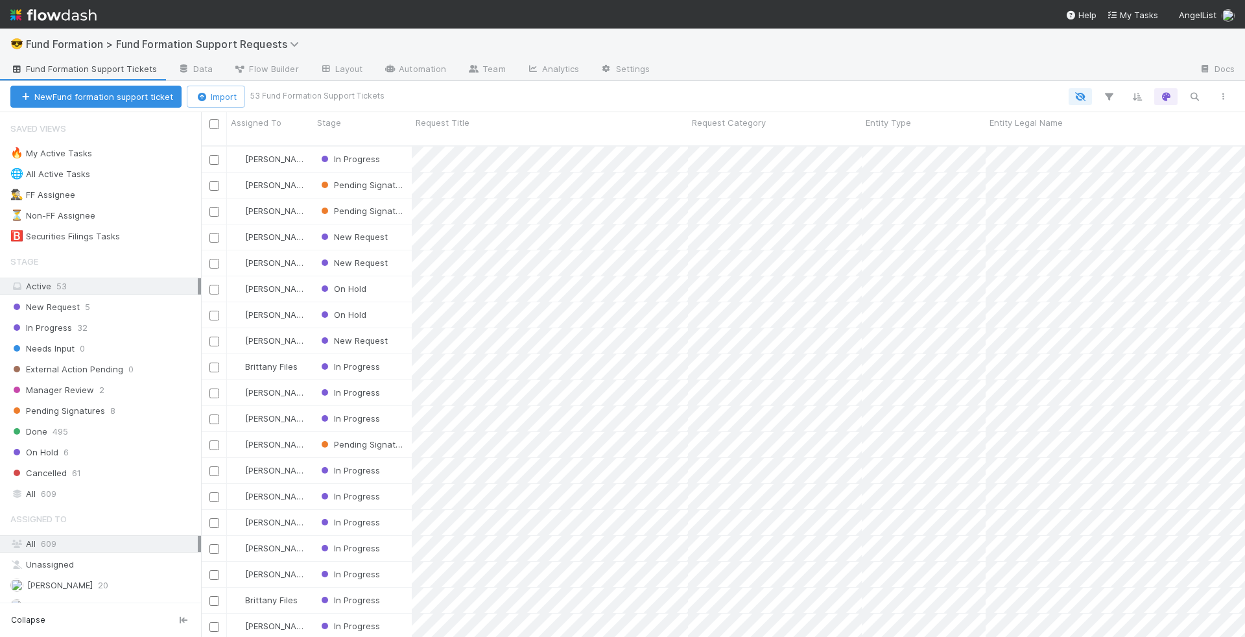
scroll to position [502, 1044]
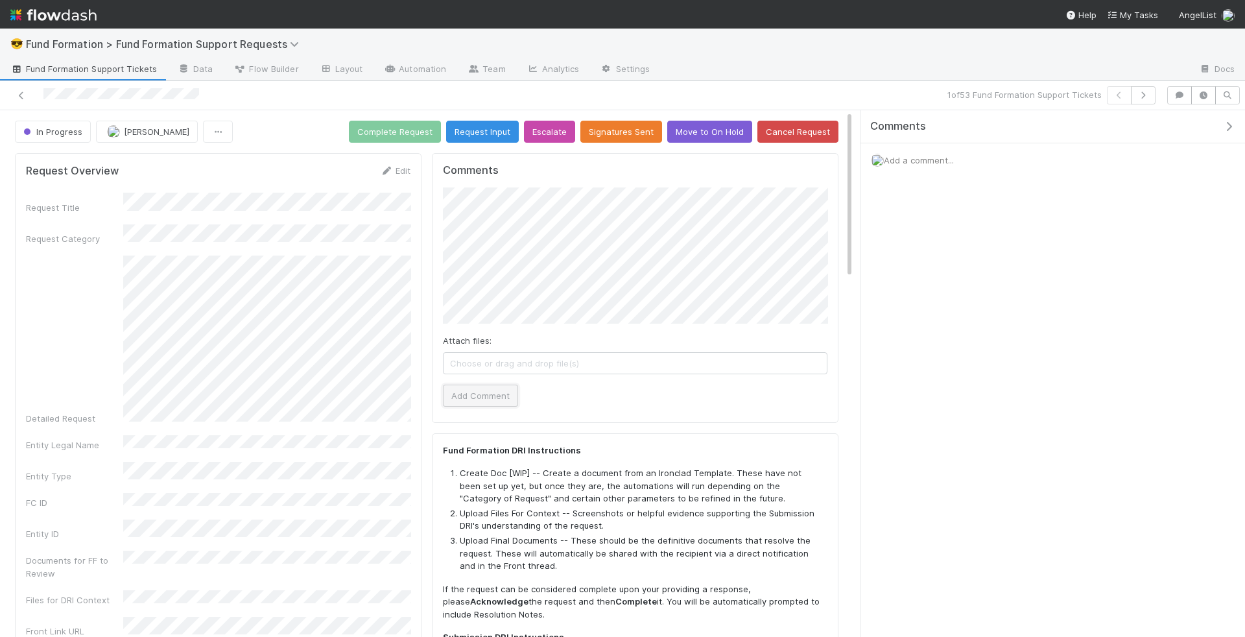
click at [467, 388] on button "Add Comment" at bounding box center [480, 395] width 75 height 22
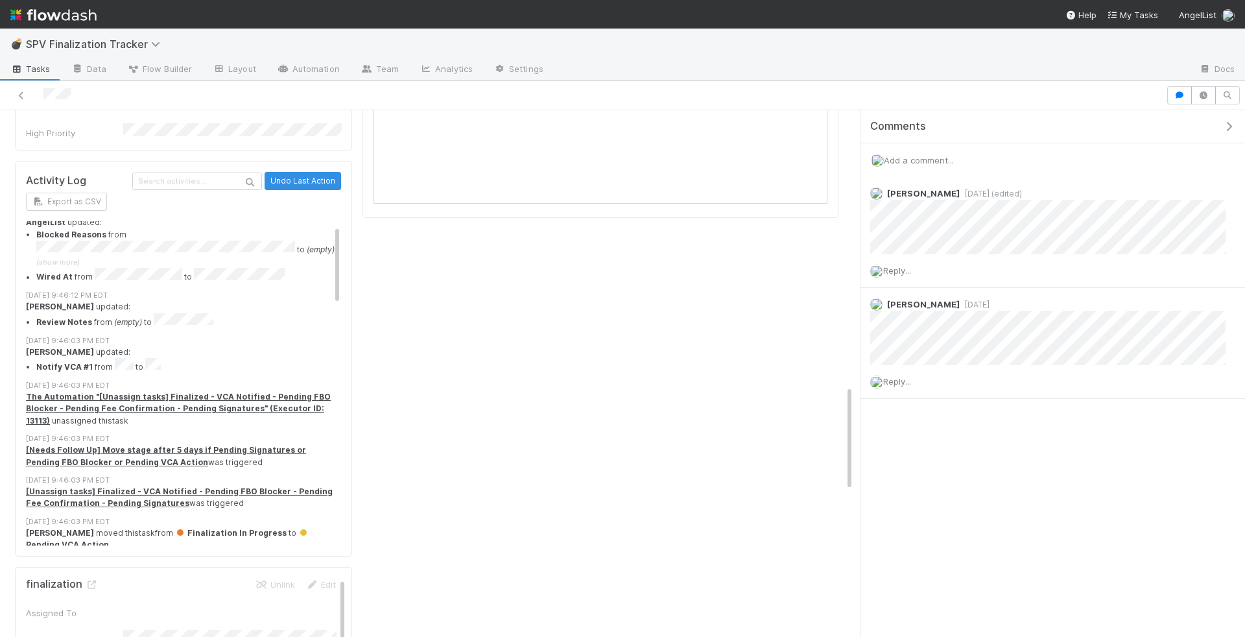
scroll to position [1395, 0]
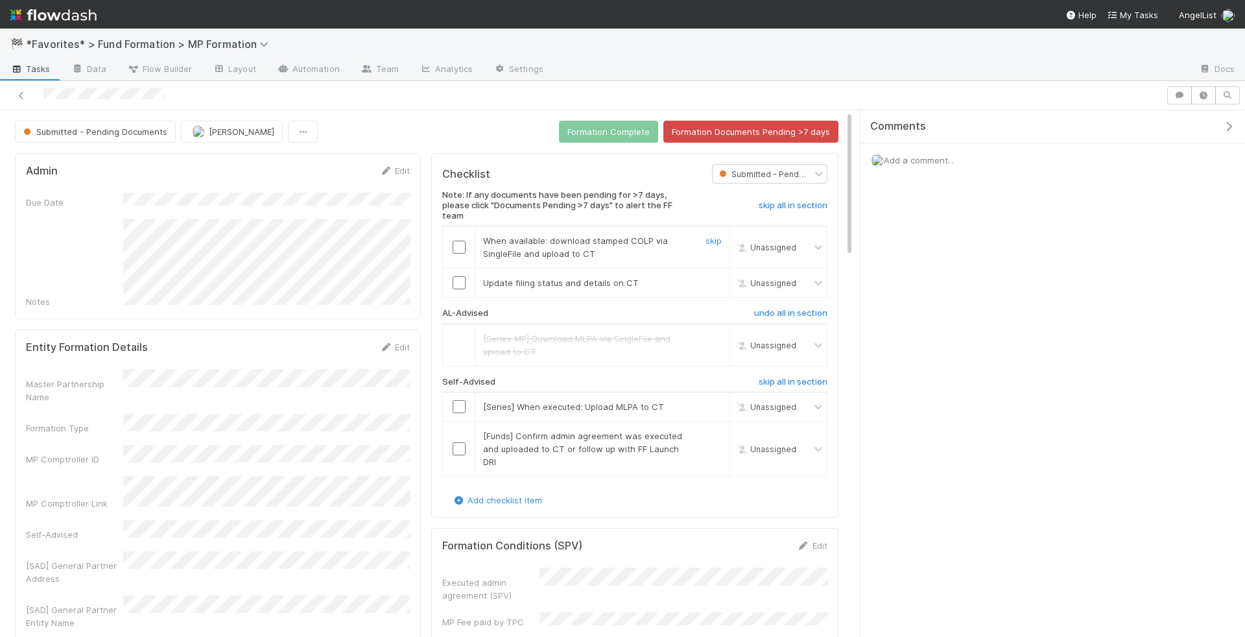
click at [456, 241] on input "checkbox" at bounding box center [459, 247] width 13 height 13
click at [461, 279] on input "checkbox" at bounding box center [459, 282] width 13 height 13
click at [464, 408] on input "checkbox" at bounding box center [459, 406] width 13 height 13
click at [463, 404] on input "checkbox" at bounding box center [459, 406] width 13 height 13
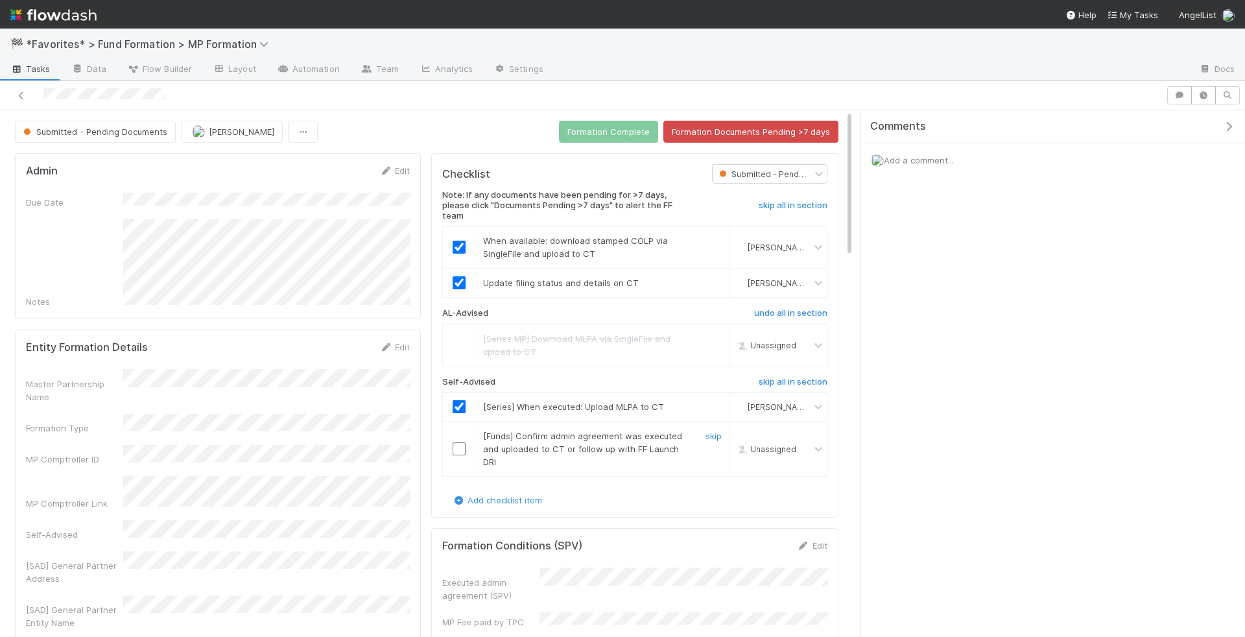
click at [460, 442] on input "checkbox" at bounding box center [459, 448] width 13 height 13
click at [603, 131] on button "Formation Complete" at bounding box center [608, 132] width 99 height 22
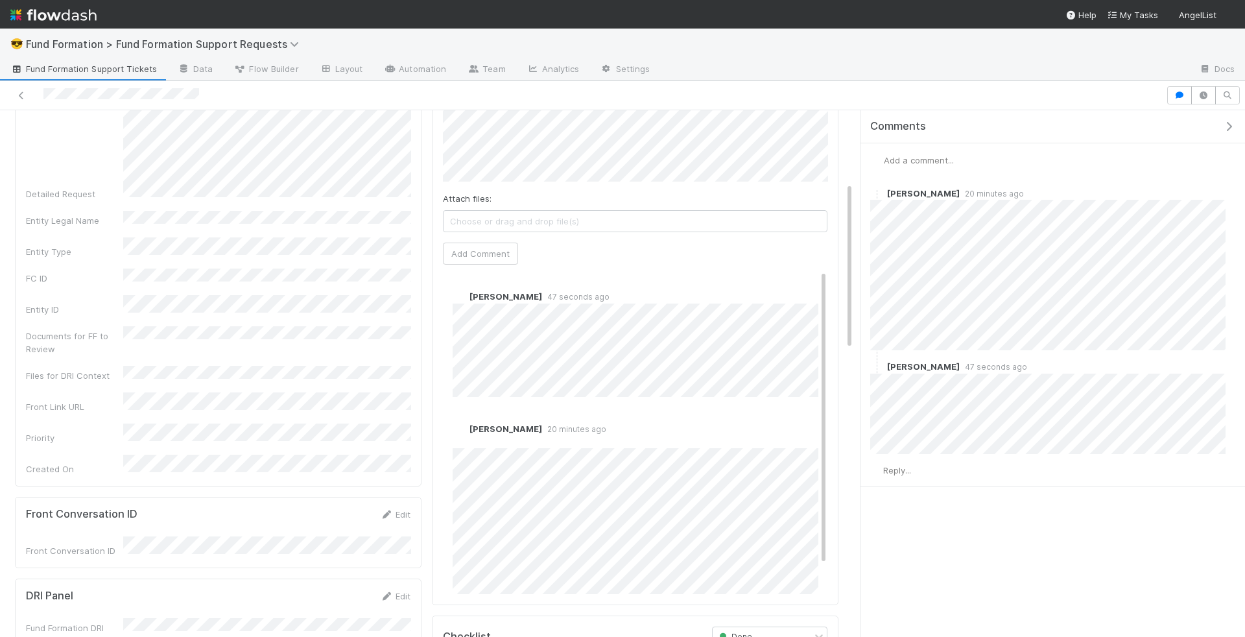
scroll to position [225, 0]
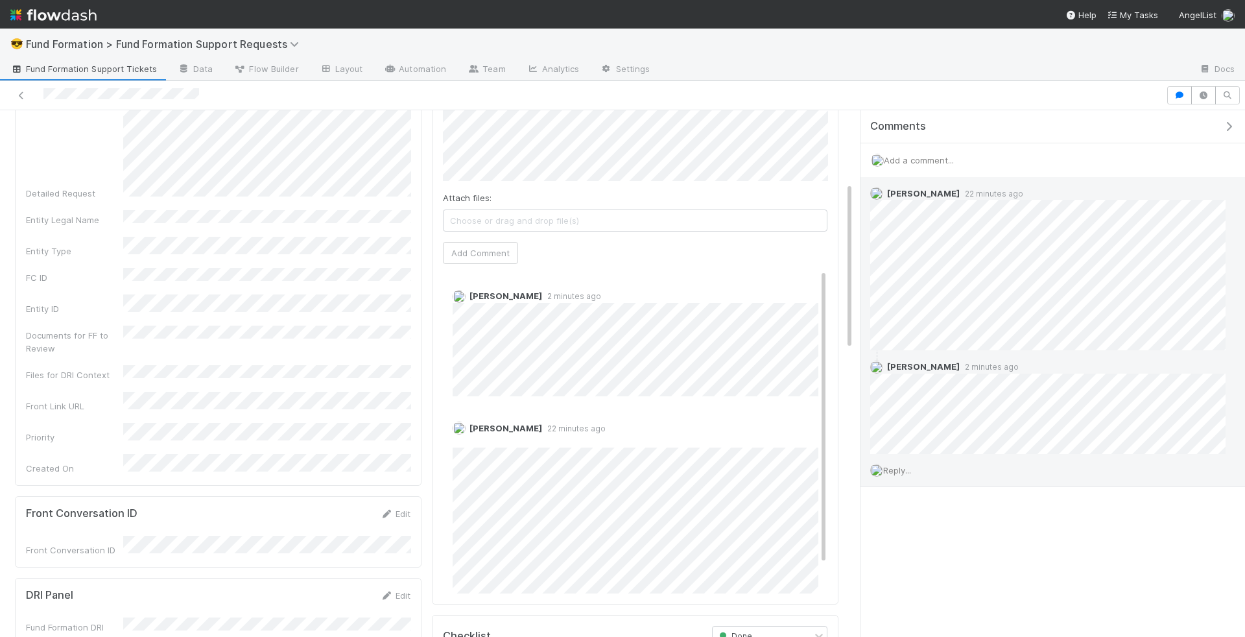
click at [901, 466] on span "Reply..." at bounding box center [897, 470] width 28 height 10
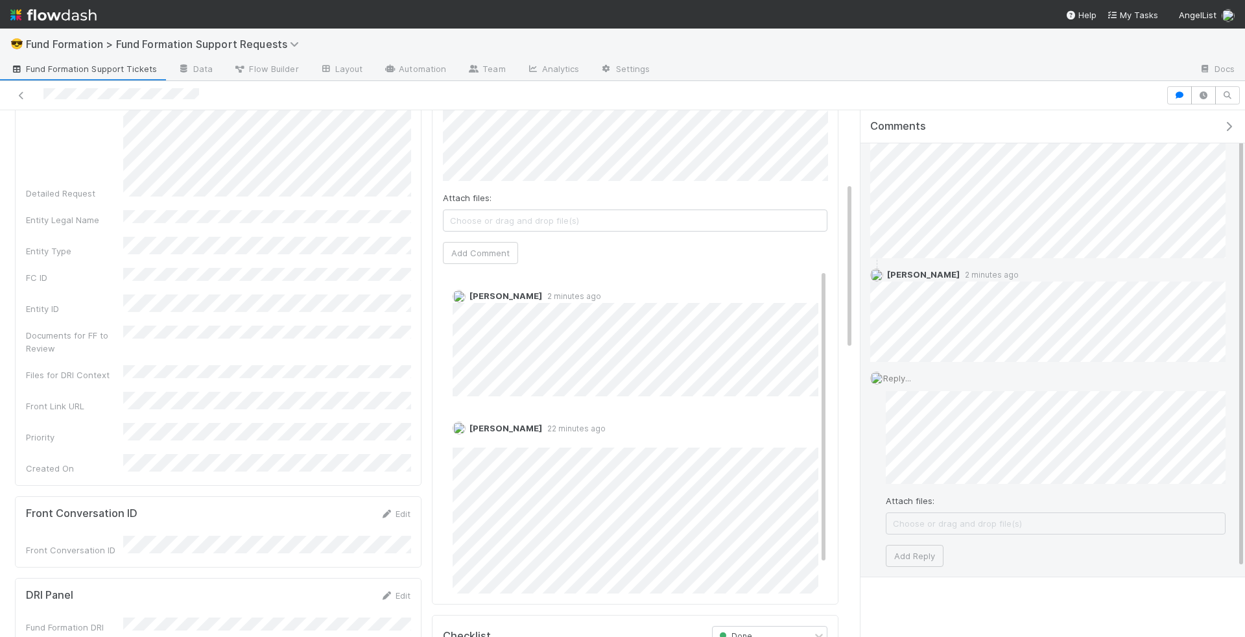
scroll to position [93, 0]
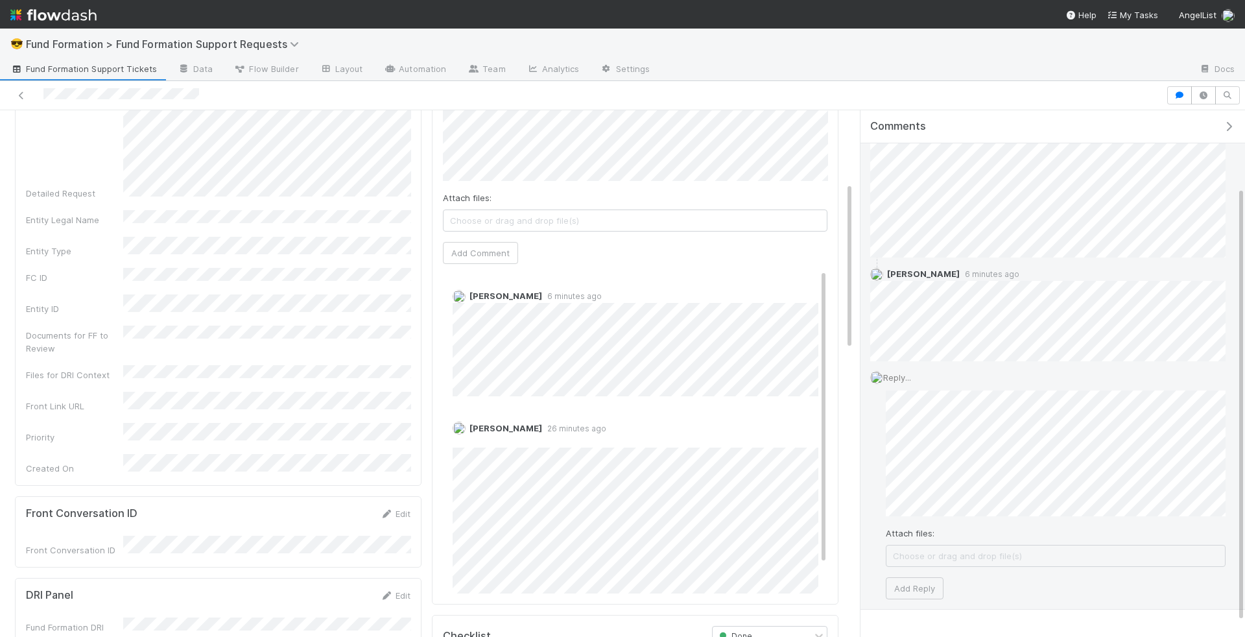
click at [882, 501] on div "Reply... Attach files: Choose or drag and drop file(s) Add Reply" at bounding box center [1047, 485] width 375 height 248
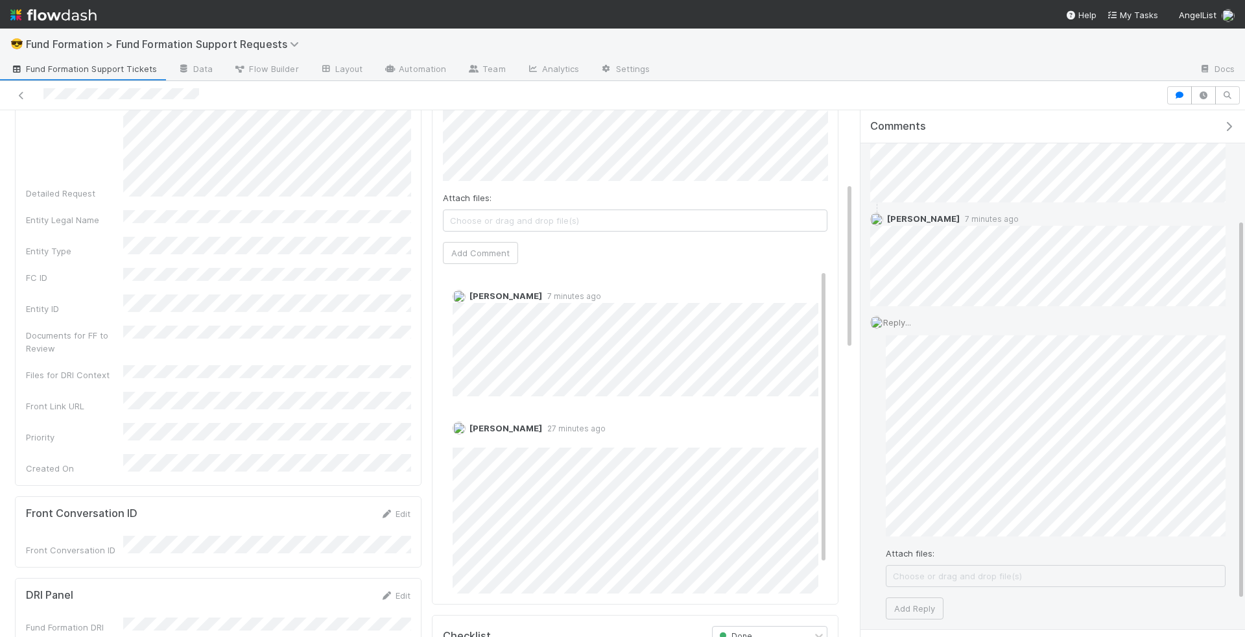
scroll to position [150, 0]
click at [926, 600] on button "Add Reply" at bounding box center [915, 606] width 58 height 22
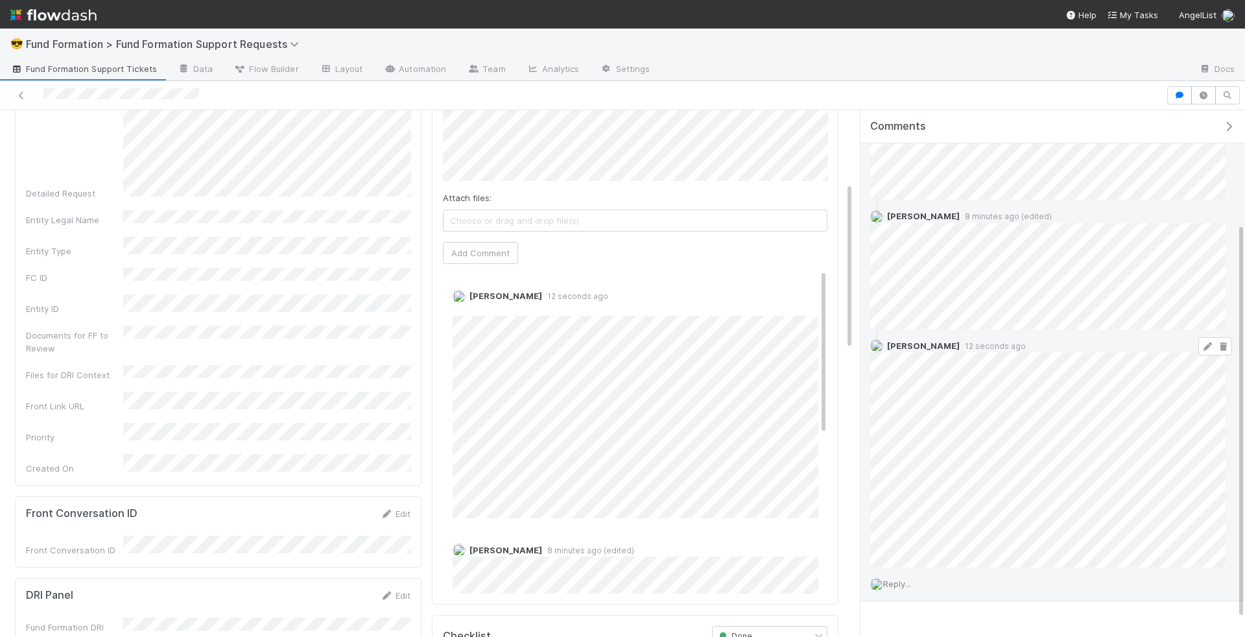
click at [1209, 342] on icon at bounding box center [1207, 346] width 13 height 8
click at [888, 584] on span "Reply..." at bounding box center [897, 583] width 28 height 10
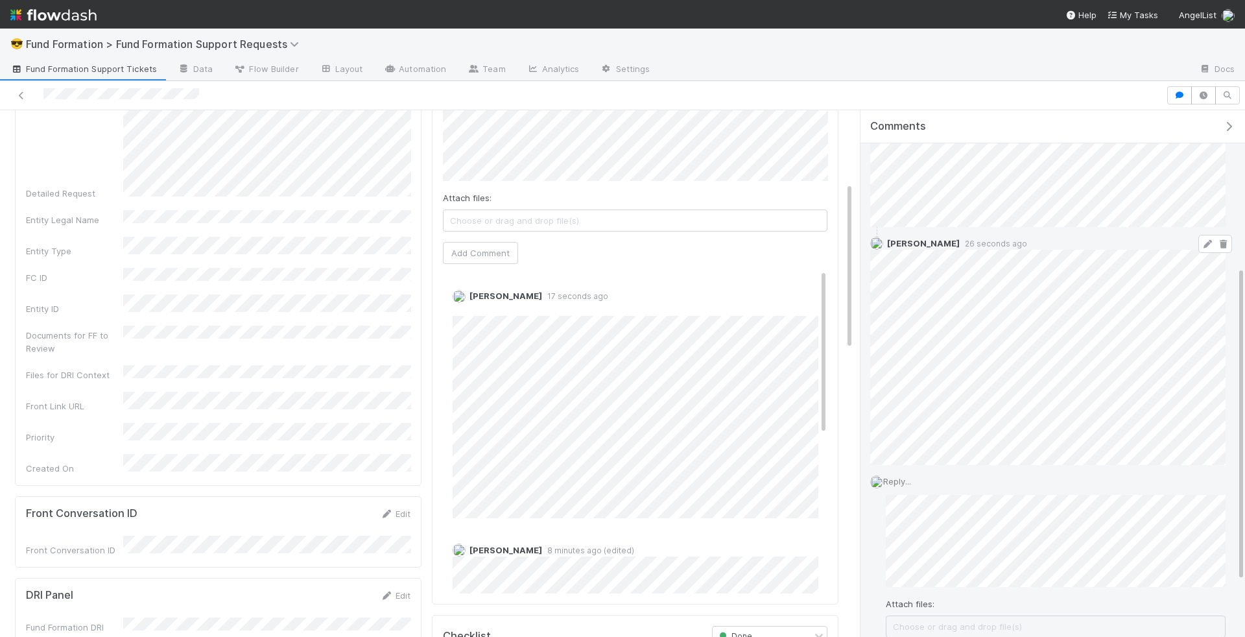
scroll to position [357, 0]
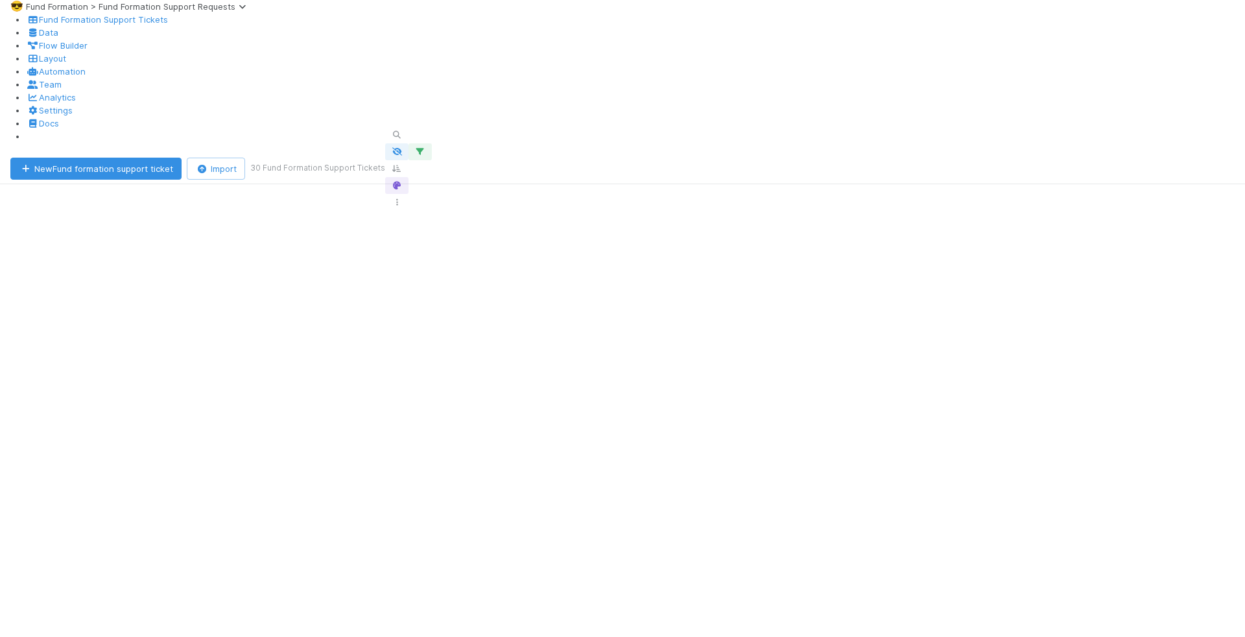
scroll to position [502, 1044]
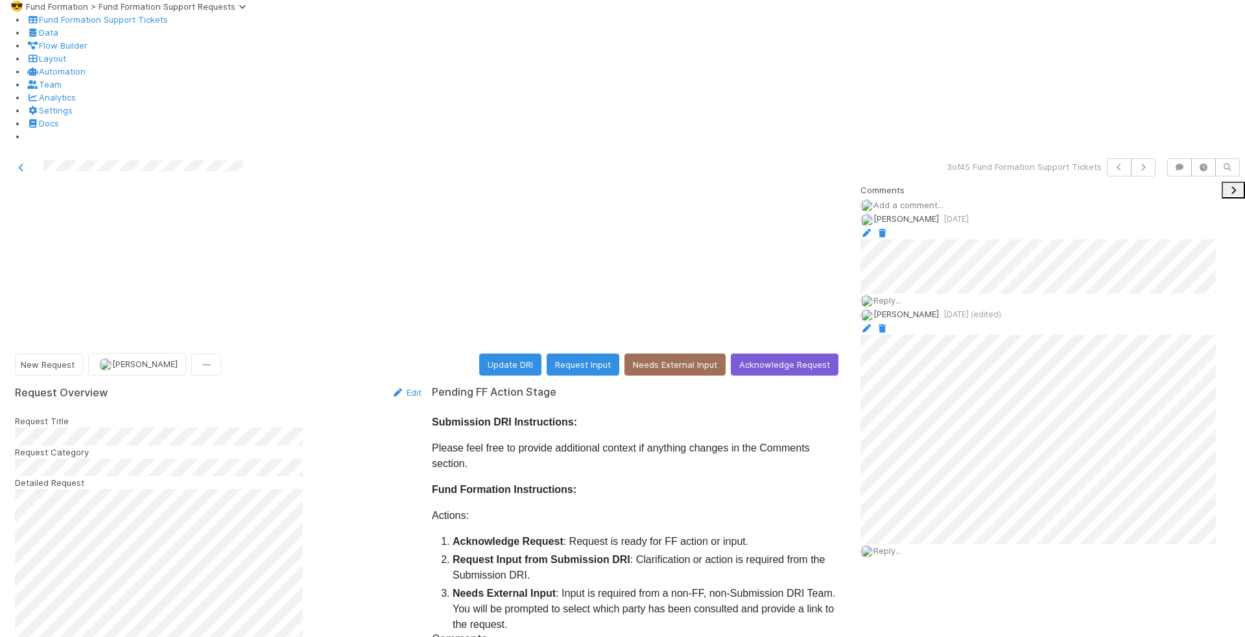
click at [914, 200] on span "Add a comment..." at bounding box center [908, 205] width 70 height 10
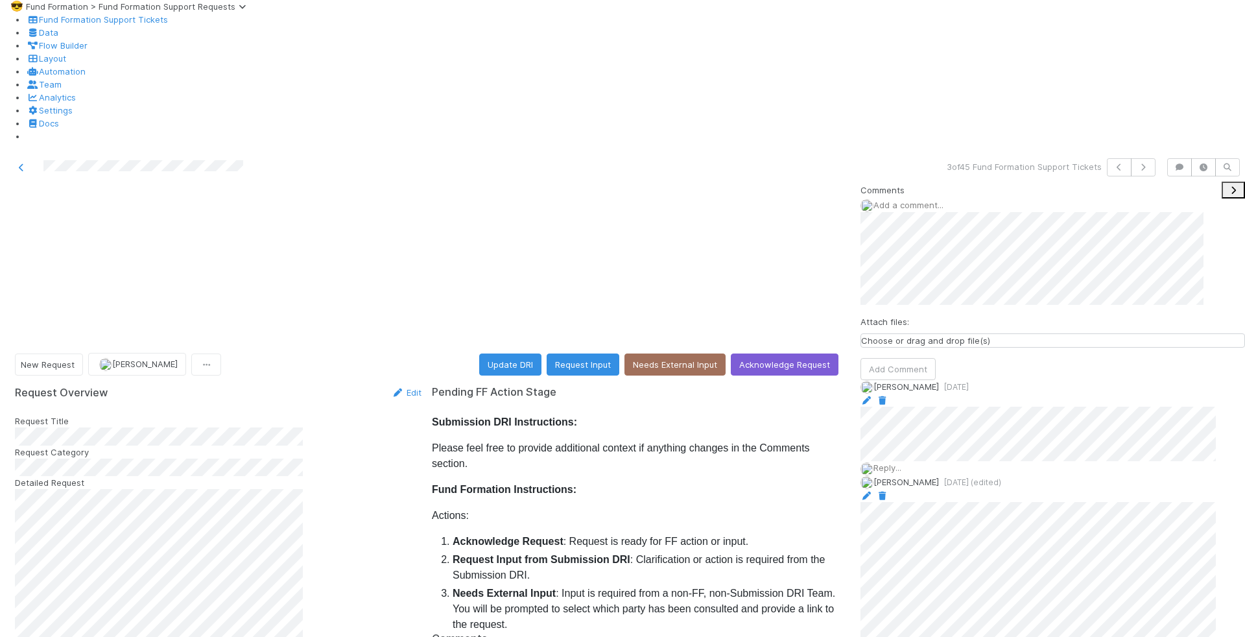
click at [936, 322] on div "Attach files: Choose or drag and drop file(s) Add Comment" at bounding box center [1052, 296] width 384 height 168
click at [932, 358] on button "Add Comment" at bounding box center [897, 369] width 75 height 22
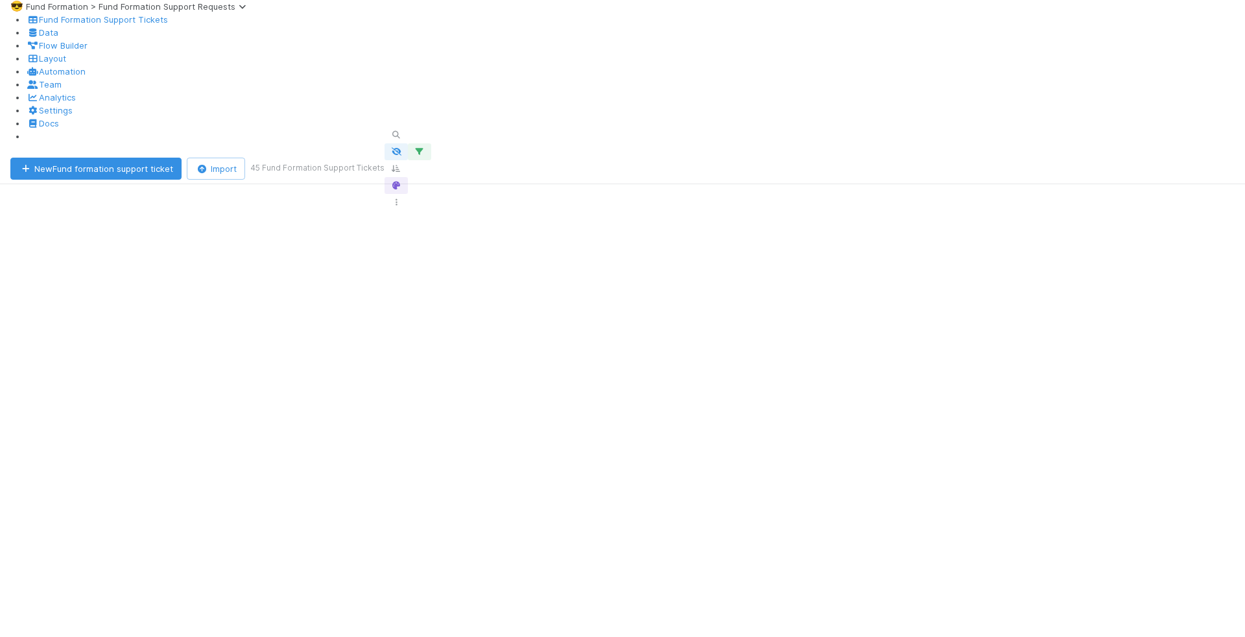
scroll to position [502, 1044]
